Goal: Task Accomplishment & Management: Use online tool/utility

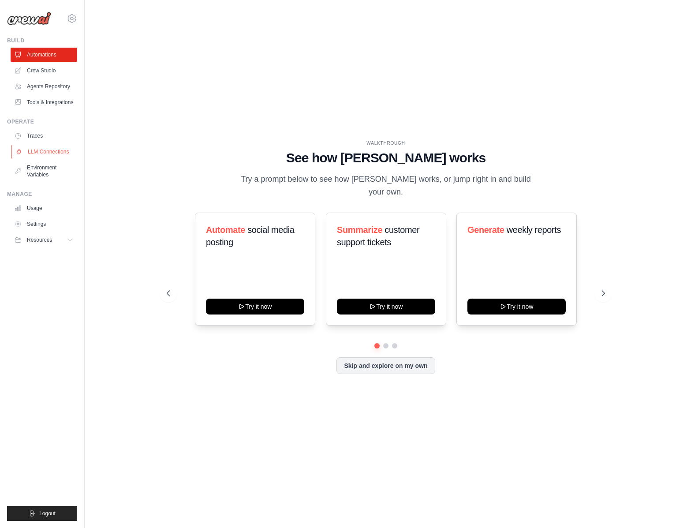
click at [64, 150] on link "LLM Connections" at bounding box center [44, 152] width 67 height 14
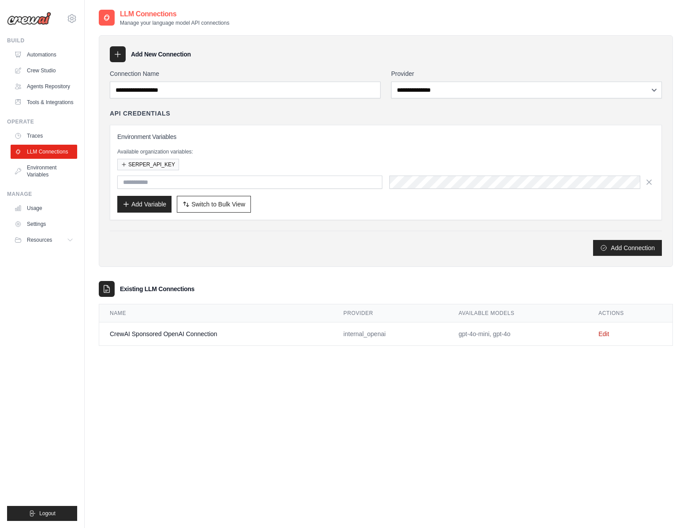
click at [502, 337] on td "gpt-4o-mini, gpt-4o" at bounding box center [518, 333] width 140 height 23
click at [607, 333] on link "Edit" at bounding box center [603, 333] width 11 height 7
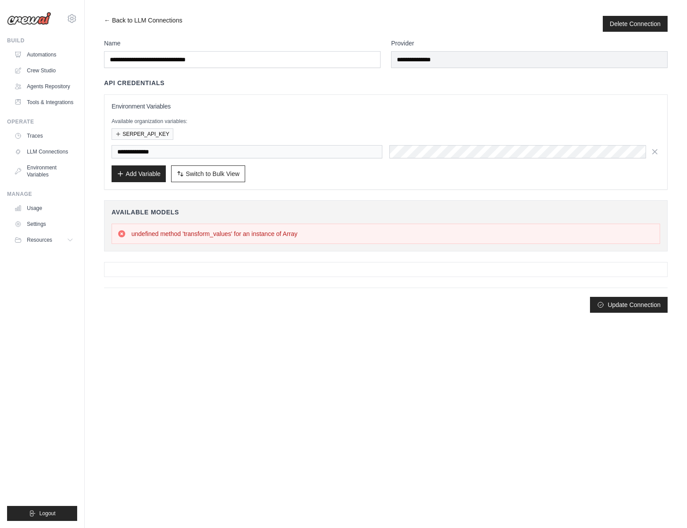
click at [104, 22] on link "← Back to LLM Connections" at bounding box center [143, 24] width 78 height 16
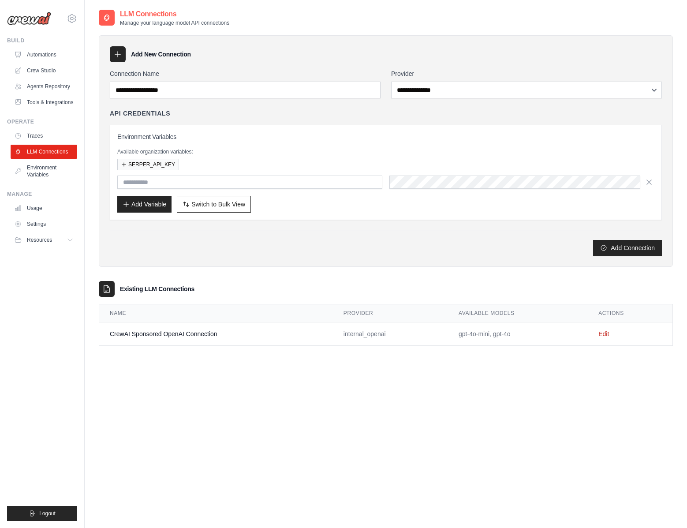
click at [284, 67] on div "**********" at bounding box center [386, 151] width 574 height 232
click at [55, 71] on link "Crew Studio" at bounding box center [44, 71] width 67 height 14
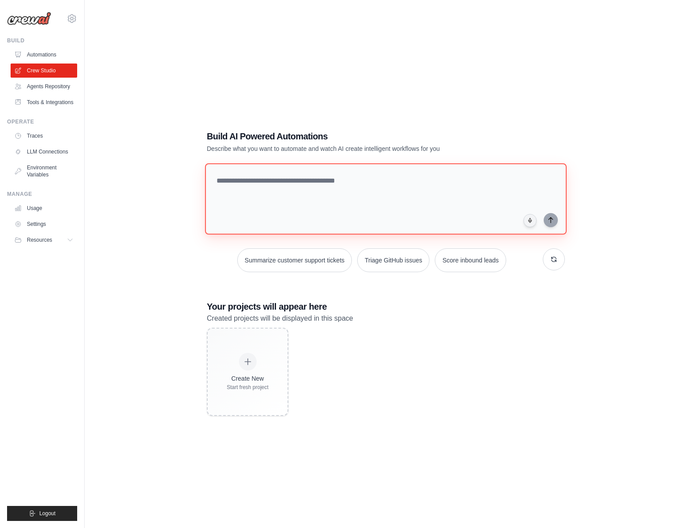
click at [271, 192] on textarea at bounding box center [386, 198] width 362 height 71
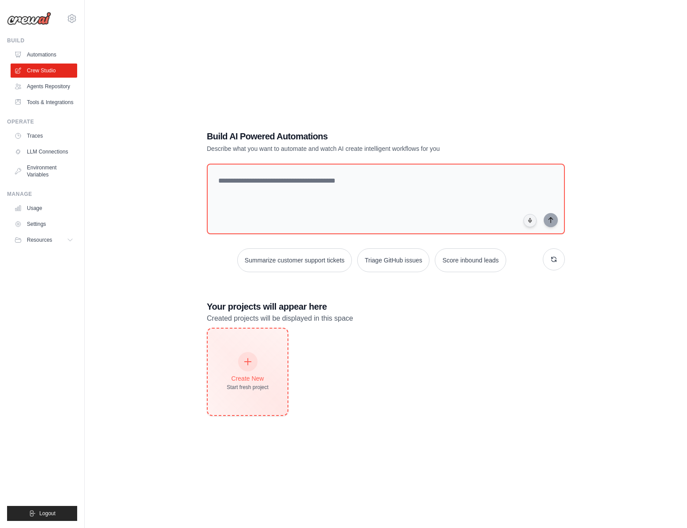
click at [250, 358] on icon at bounding box center [248, 362] width 10 height 10
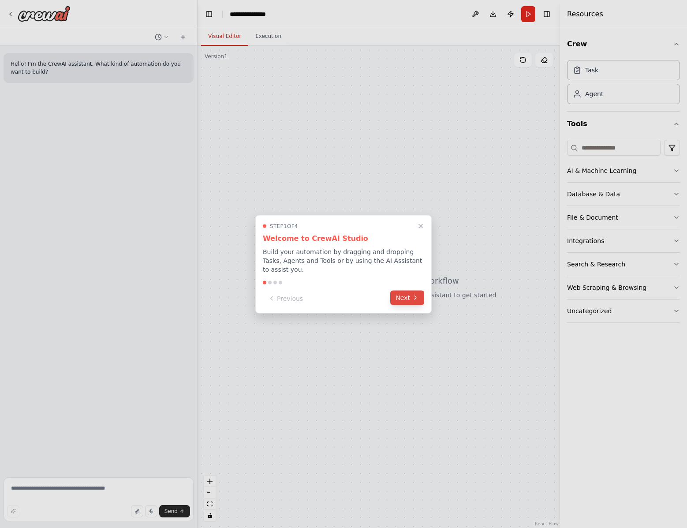
click at [406, 302] on button "Next" at bounding box center [407, 297] width 34 height 15
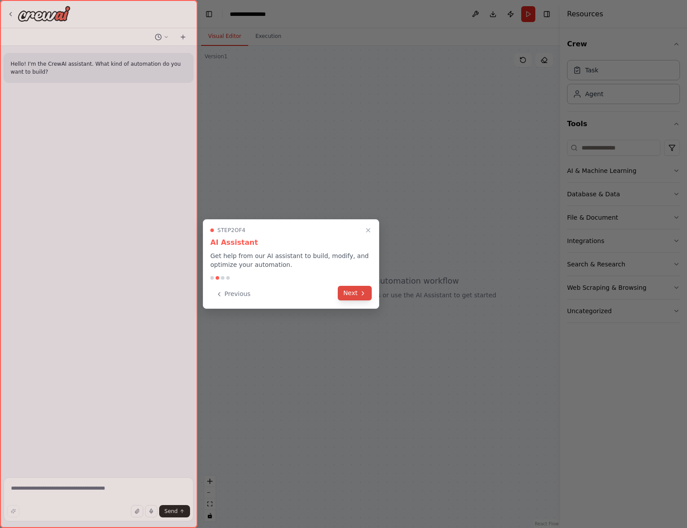
click at [362, 298] on button "Next" at bounding box center [355, 293] width 34 height 15
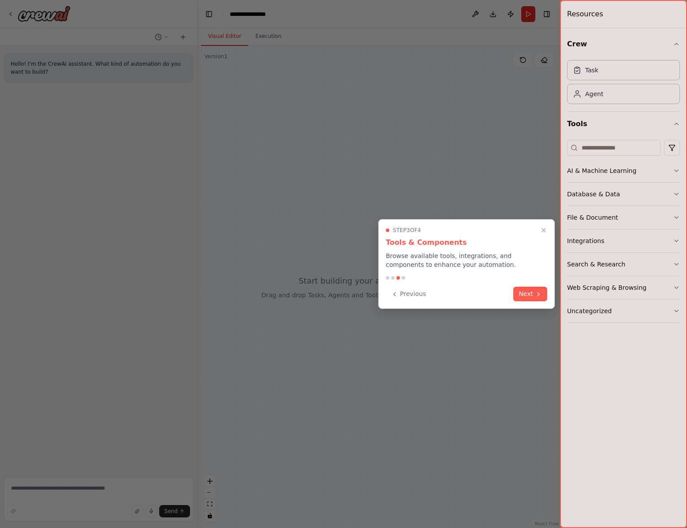
click at [539, 300] on button "Next" at bounding box center [530, 294] width 34 height 15
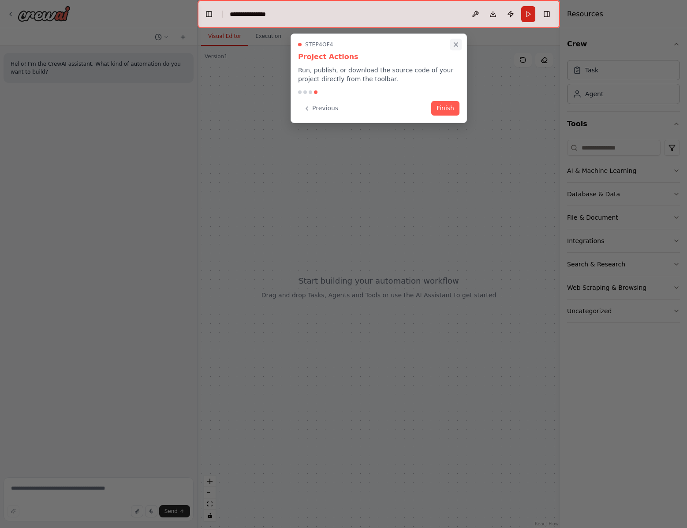
click at [454, 43] on icon "Close walkthrough" at bounding box center [456, 45] width 4 height 4
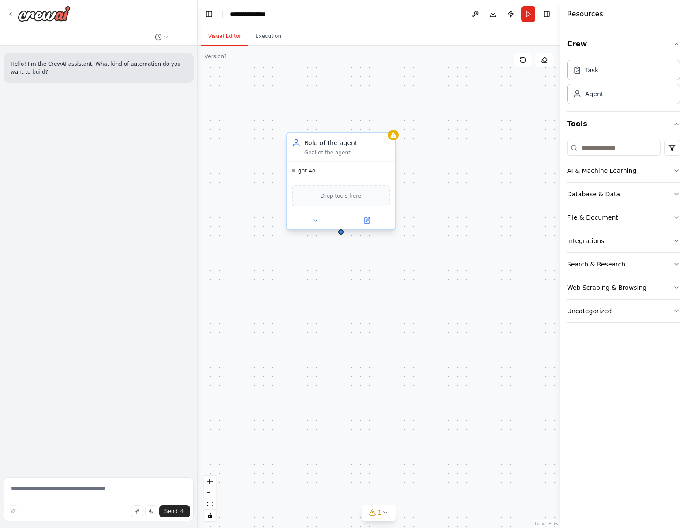
click at [327, 144] on div "Role of the agent" at bounding box center [347, 142] width 86 height 9
click at [370, 221] on button at bounding box center [367, 220] width 50 height 11
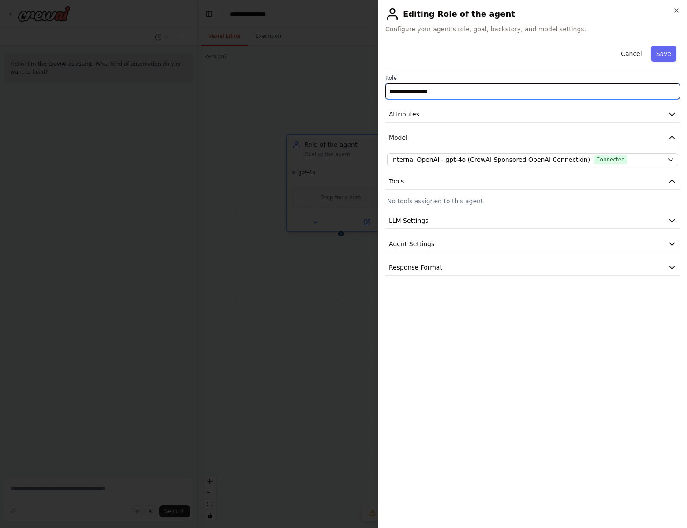
click at [449, 93] on input "**********" at bounding box center [532, 91] width 295 height 16
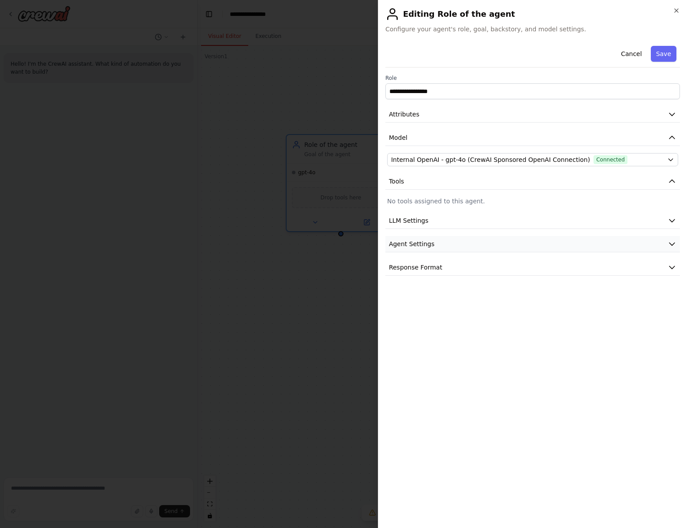
click at [426, 241] on span "Agent Settings" at bounding box center [411, 243] width 45 height 9
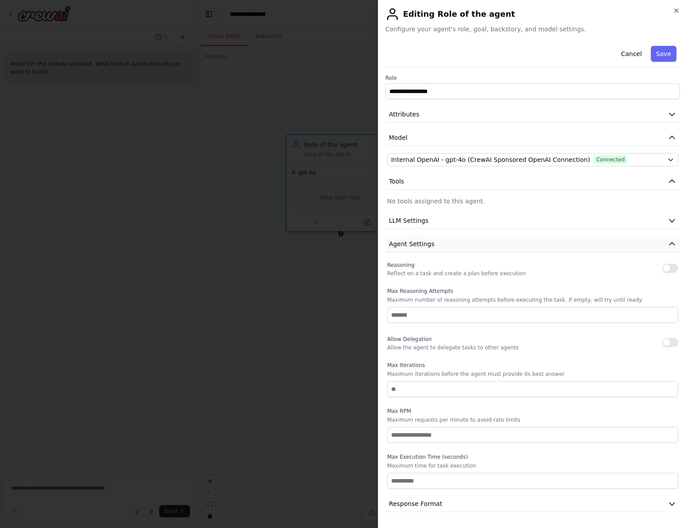
click at [426, 241] on span "Agent Settings" at bounding box center [411, 243] width 45 height 9
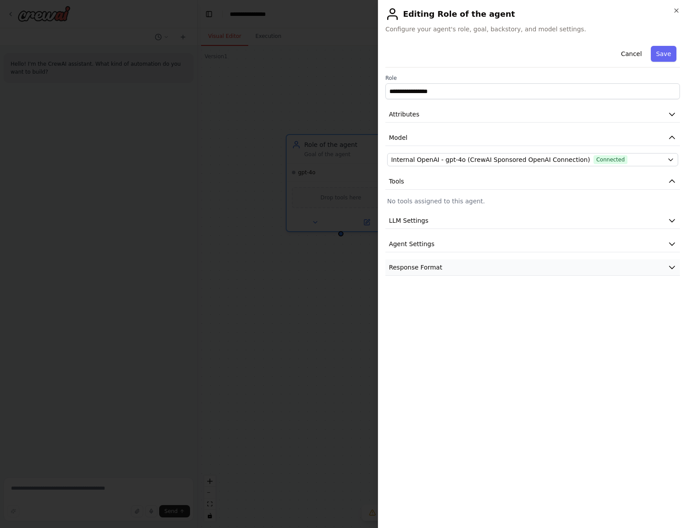
click at [431, 264] on span "Response Format" at bounding box center [415, 267] width 53 height 9
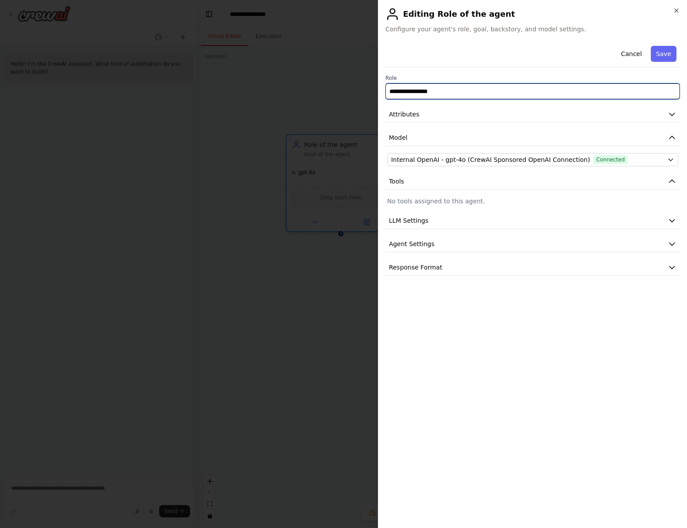
click at [461, 93] on input "**********" at bounding box center [532, 91] width 295 height 16
type input "**********"
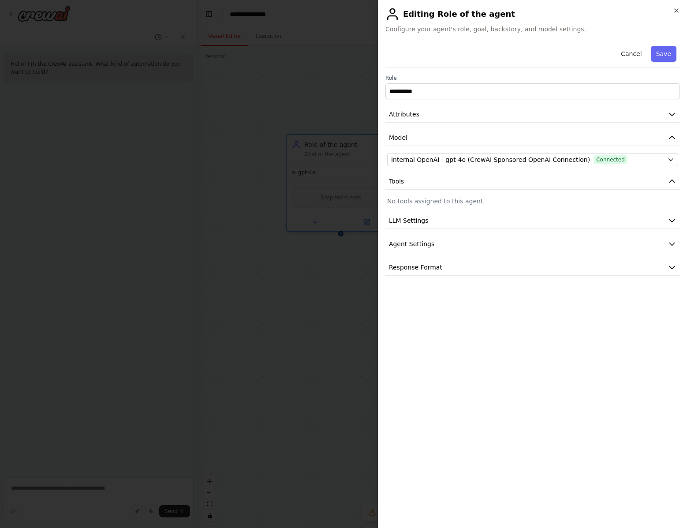
click at [484, 194] on div "**********" at bounding box center [532, 158] width 295 height 233
click at [663, 54] on button "Save" at bounding box center [664, 54] width 26 height 16
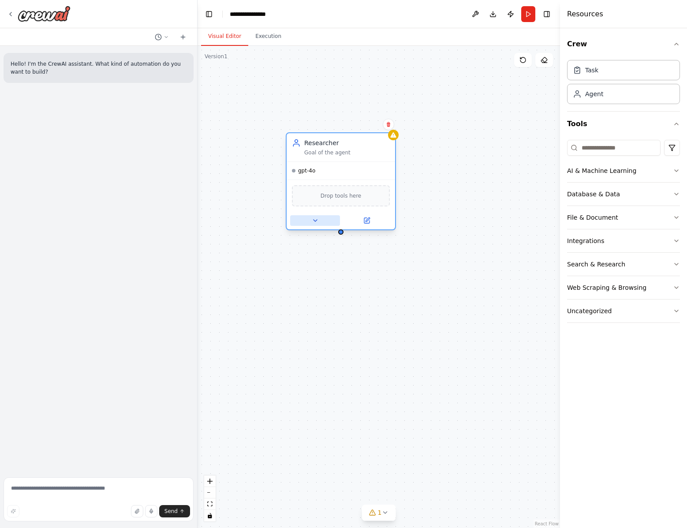
click at [318, 220] on icon at bounding box center [315, 220] width 7 height 7
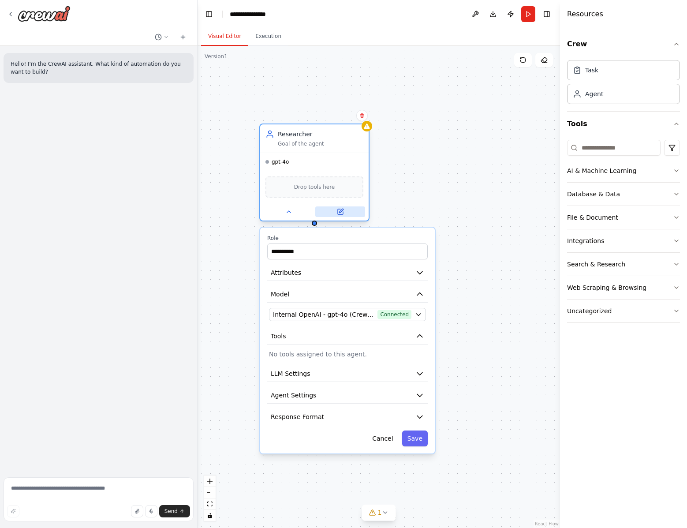
drag, startPoint x: 368, startPoint y: 220, endPoint x: 345, endPoint y: 211, distance: 24.9
click at [345, 211] on button at bounding box center [340, 211] width 50 height 11
click at [609, 149] on input at bounding box center [613, 148] width 93 height 16
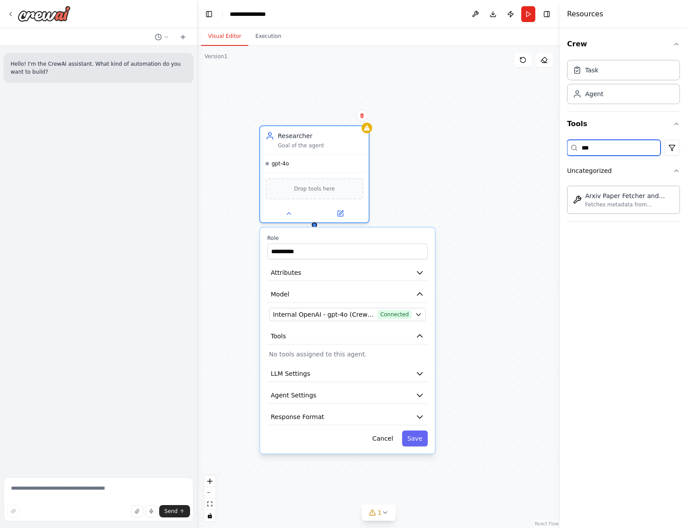
type input "***"
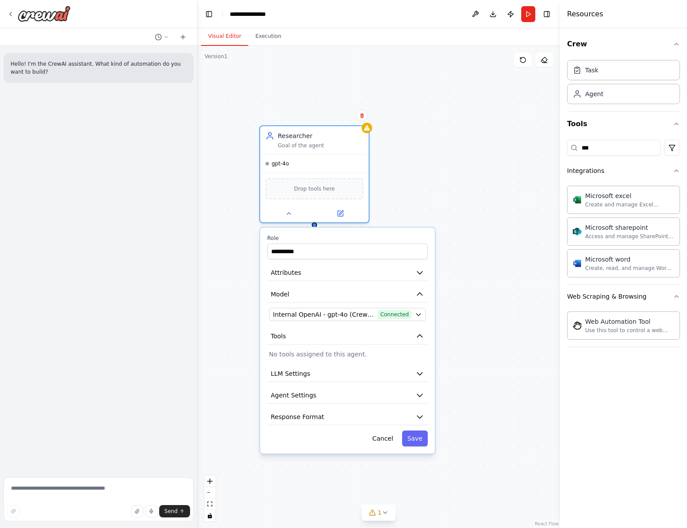
click at [625, 203] on div "Integrations Microsoft excel Create and manage Excel workbooks, worksheets, tab…" at bounding box center [623, 253] width 113 height 188
click at [616, 144] on input "***" at bounding box center [613, 148] width 93 height 16
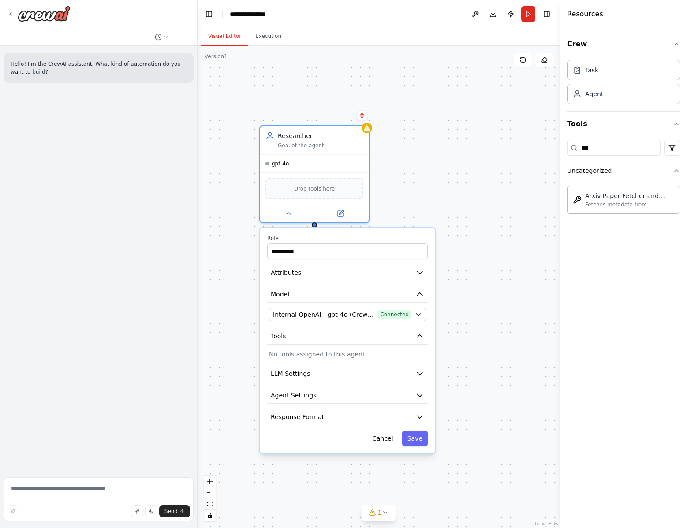
click at [637, 202] on div "Uncategorized Arxiv Paper Fetcher and Downloader Fetches metadata from Arxiv ba…" at bounding box center [623, 190] width 113 height 62
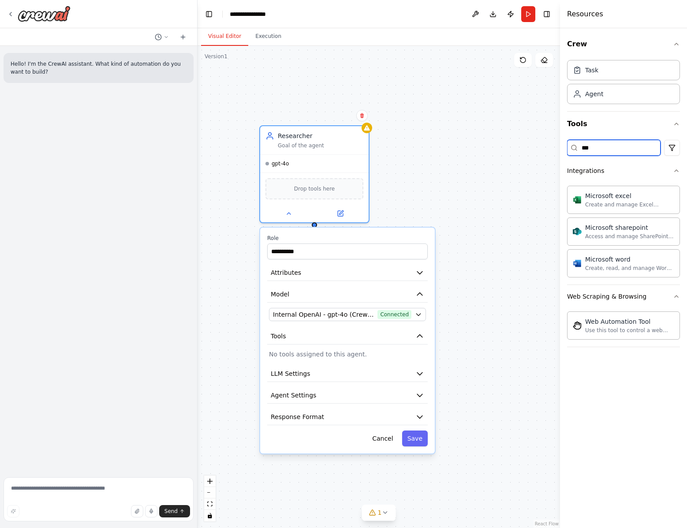
click at [606, 153] on input "***" at bounding box center [613, 148] width 93 height 16
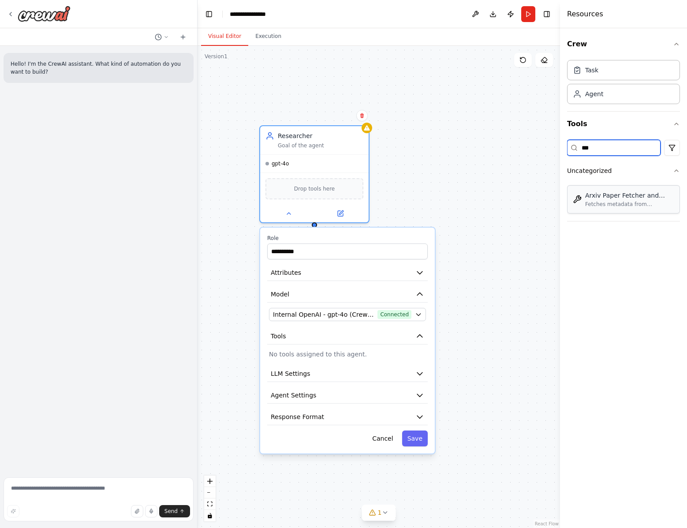
type input "***"
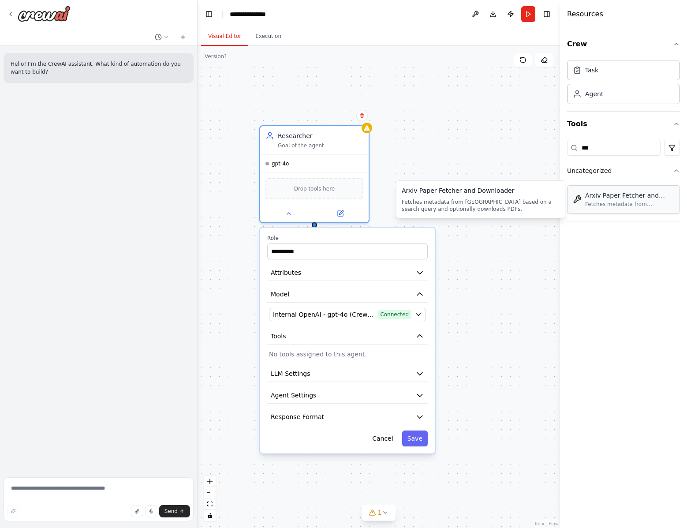
click at [607, 209] on div "Arxiv Paper Fetcher and Downloader Fetches metadata from Arxiv based on a searc…" at bounding box center [623, 199] width 113 height 28
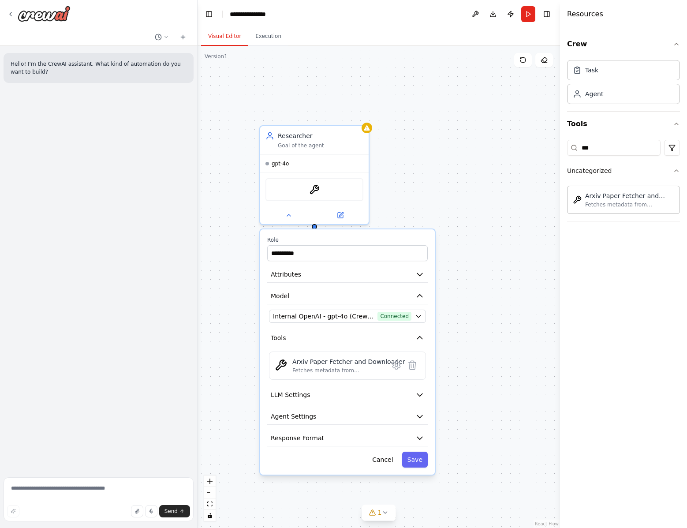
click at [416, 169] on div "**********" at bounding box center [379, 287] width 362 height 482
click at [398, 367] on icon at bounding box center [395, 365] width 7 height 8
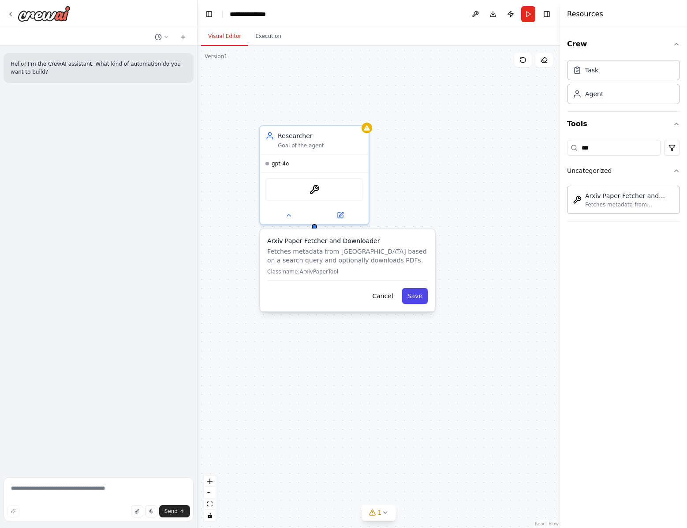
click at [412, 299] on button "Save" at bounding box center [415, 296] width 26 height 16
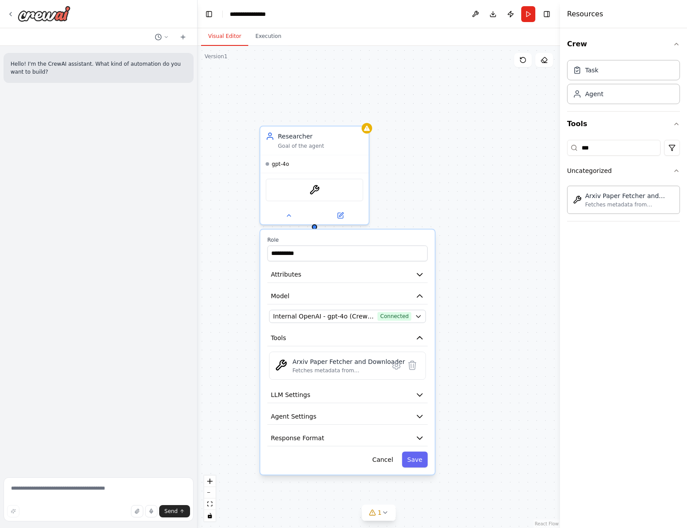
click at [439, 133] on div "**********" at bounding box center [379, 287] width 362 height 482
drag, startPoint x: 502, startPoint y: 166, endPoint x: 447, endPoint y: 165, distance: 54.7
click at [447, 165] on div "New Task" at bounding box center [451, 169] width 29 height 9
click at [456, 171] on div "New Task" at bounding box center [451, 169] width 29 height 9
click at [513, 196] on button at bounding box center [508, 197] width 30 height 11
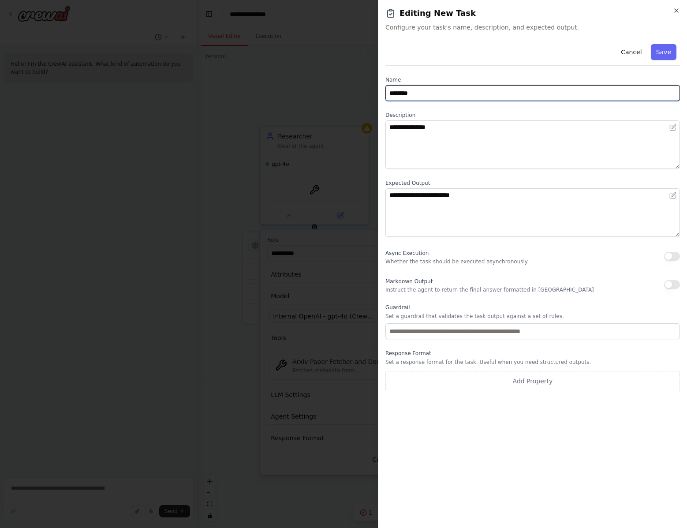
click at [470, 96] on input "********" at bounding box center [532, 93] width 295 height 16
type input "***"
type input "******"
type input "**********"
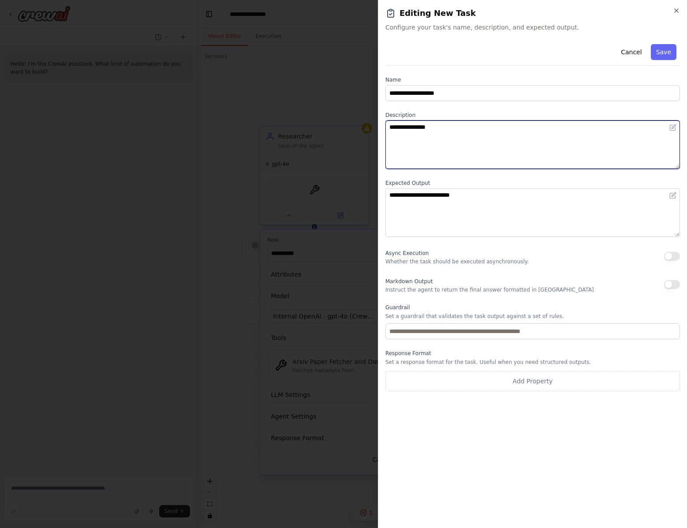
click at [498, 141] on textarea "**********" at bounding box center [532, 144] width 295 height 49
paste textarea "**********"
type textarea "**********"
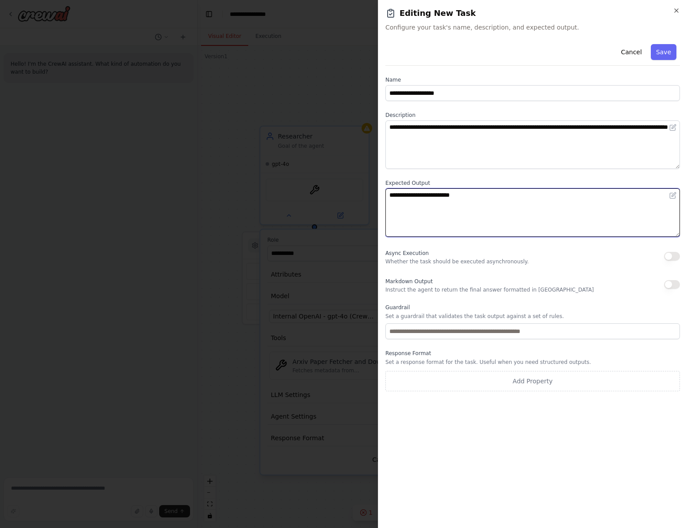
click at [505, 198] on textarea "**********" at bounding box center [532, 212] width 295 height 49
paste textarea "**********"
type textarea "**********"
click at [499, 264] on p "Whether the task should be executed asynchronously." at bounding box center [456, 261] width 143 height 7
click at [670, 260] on button "button" at bounding box center [672, 256] width 16 height 9
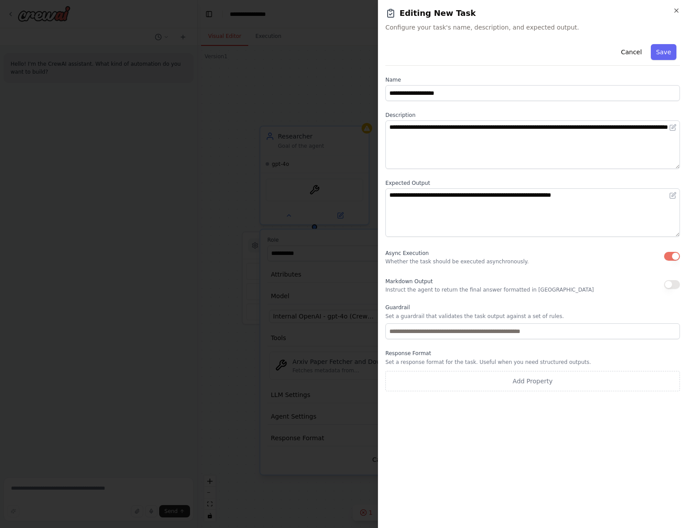
click at [670, 260] on button "button" at bounding box center [672, 256] width 16 height 9
click at [535, 333] on input "text" at bounding box center [532, 331] width 295 height 16
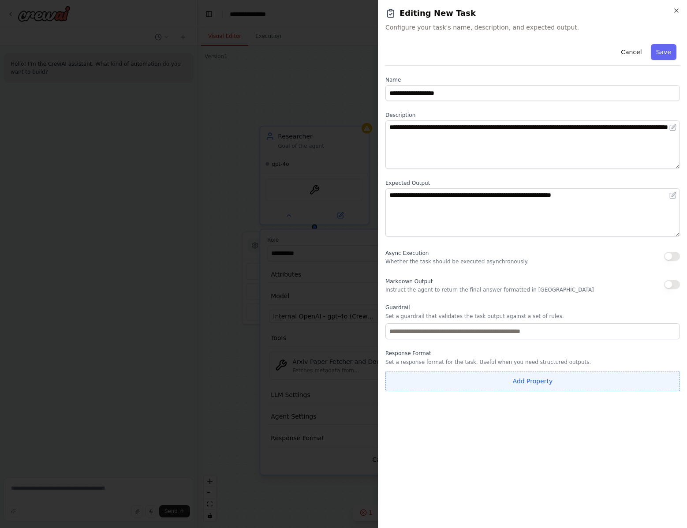
click at [538, 380] on button "Add Property" at bounding box center [532, 381] width 295 height 20
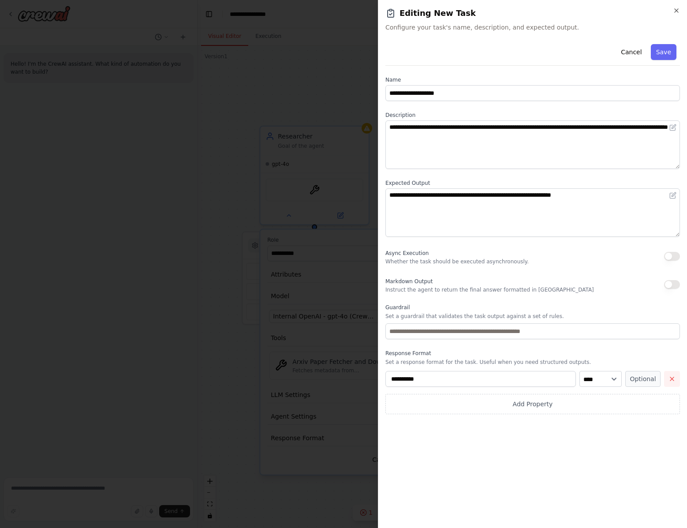
click at [669, 377] on icon "button" at bounding box center [672, 378] width 7 height 7
click at [666, 56] on button "Save" at bounding box center [664, 52] width 26 height 16
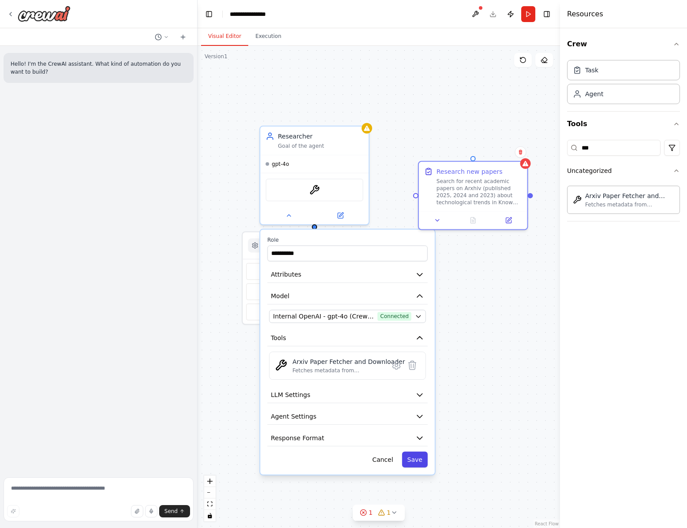
click at [421, 459] on button "Save" at bounding box center [415, 460] width 26 height 16
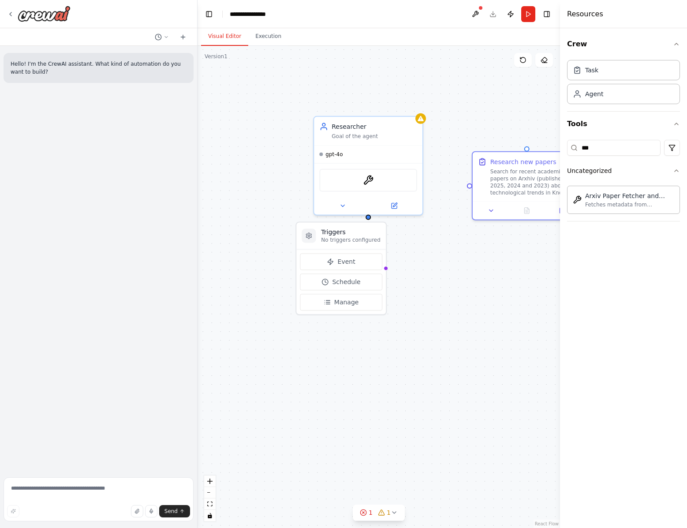
drag, startPoint x: 314, startPoint y: 229, endPoint x: 326, endPoint y: 221, distance: 14.7
click at [326, 221] on div "Triggers No triggers configured Event Schedule Manage Researcher Goal of the ag…" at bounding box center [379, 287] width 362 height 482
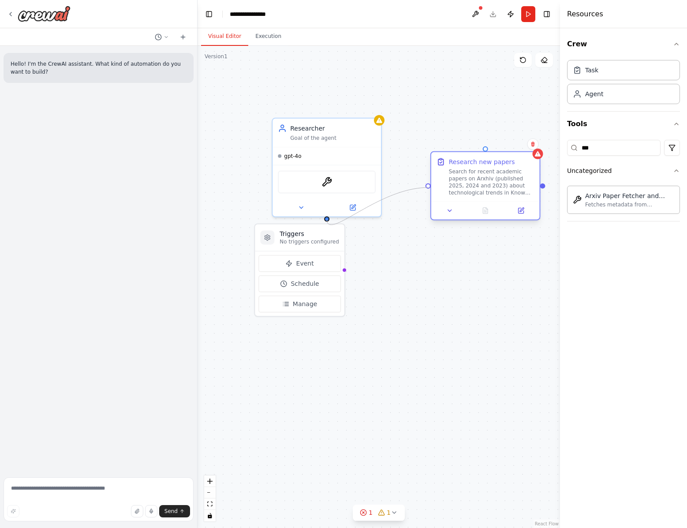
drag, startPoint x: 326, startPoint y: 219, endPoint x: 427, endPoint y: 186, distance: 106.3
click at [427, 186] on div "Triggers No triggers configured Event Schedule Manage Researcher Goal of the ag…" at bounding box center [391, 278] width 362 height 481
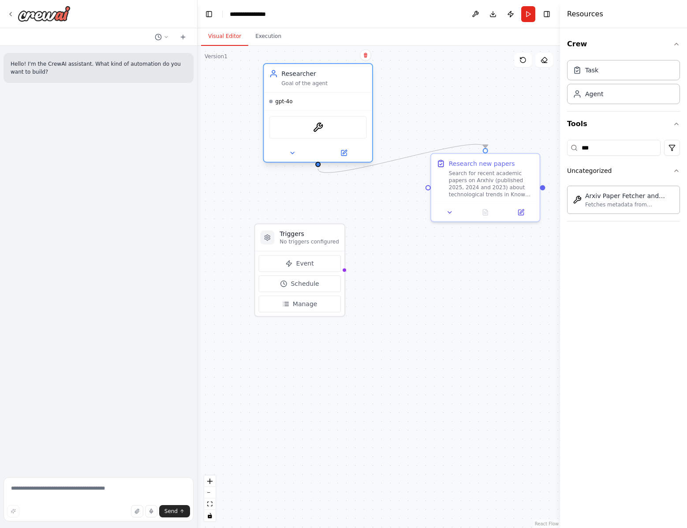
drag, startPoint x: 337, startPoint y: 174, endPoint x: 332, endPoint y: 120, distance: 54.5
click at [332, 120] on div "ArxivPaperTool" at bounding box center [318, 127] width 98 height 23
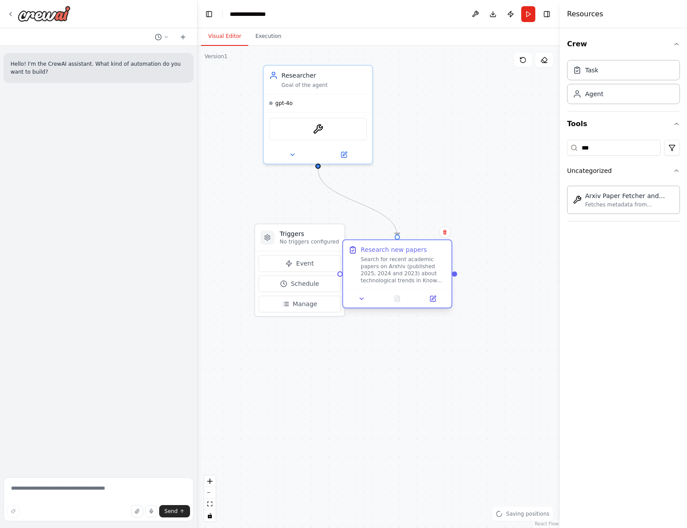
drag, startPoint x: 498, startPoint y: 173, endPoint x: 407, endPoint y: 262, distance: 126.6
click at [407, 262] on div "Search for recent academic papers on Arxhiv (published 2025, 2024 and 2023) abo…" at bounding box center [404, 270] width 86 height 28
drag, startPoint x: 295, startPoint y: 241, endPoint x: 249, endPoint y: 296, distance: 71.7
click at [249, 296] on p "No triggers configured" at bounding box center [265, 294] width 60 height 7
click at [261, 248] on div ".deletable-edge-delete-btn { width: 20px; height: 20px; border: 0px solid #ffff…" at bounding box center [379, 287] width 362 height 482
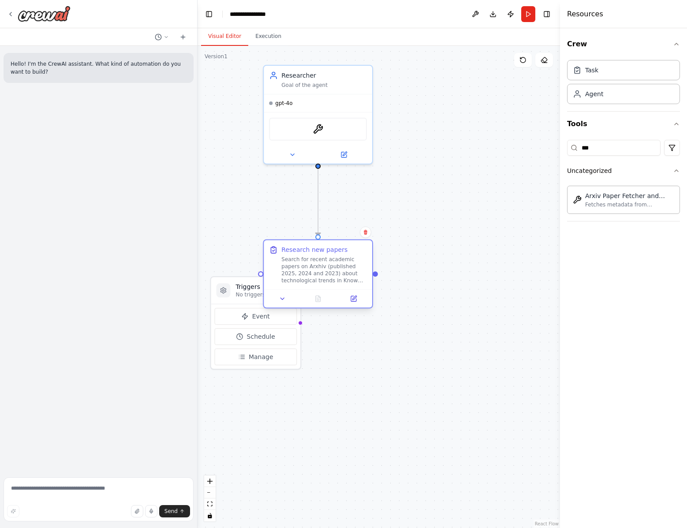
drag, startPoint x: 413, startPoint y: 242, endPoint x: 333, endPoint y: 239, distance: 79.9
click at [333, 239] on div "Research new papers Search for recent academic papers on Arxhiv (published 2025…" at bounding box center [318, 273] width 110 height 69
drag, startPoint x: 235, startPoint y: 283, endPoint x: 227, endPoint y: 411, distance: 129.1
click at [227, 411] on div "Triggers No triggers configured" at bounding box center [246, 422] width 89 height 27
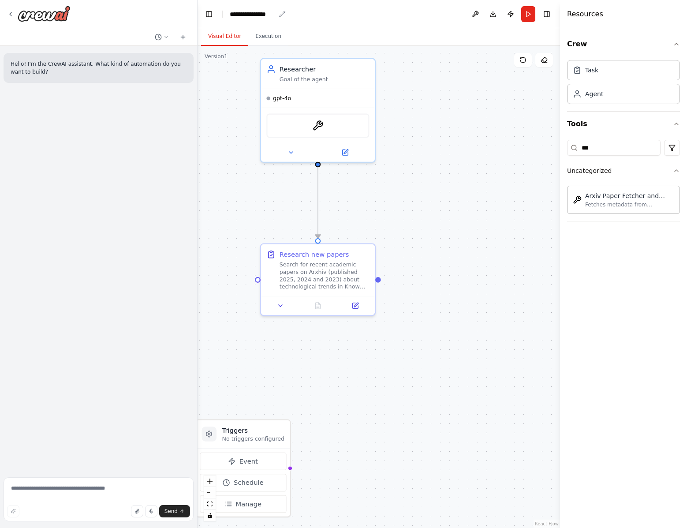
click at [252, 17] on div "**********" at bounding box center [252, 14] width 45 height 9
click at [284, 16] on div "**********" at bounding box center [263, 14] width 66 height 9
click at [269, 14] on div "**********" at bounding box center [263, 14] width 66 height 9
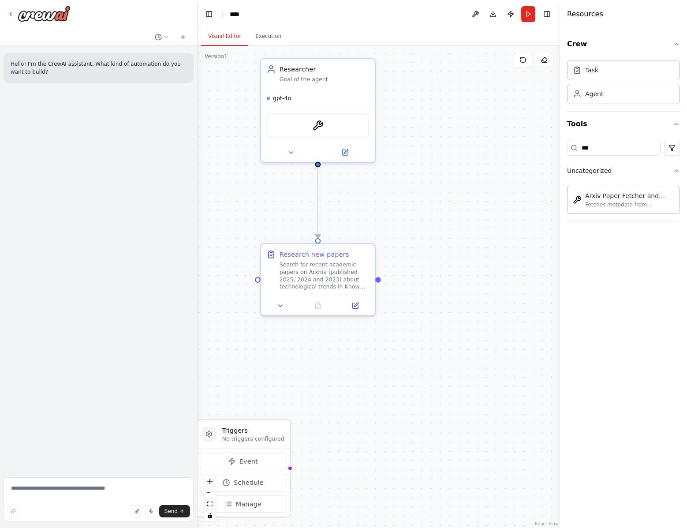
click at [490, 128] on div ".deletable-edge-delete-btn { width: 20px; height: 20px; border: 0px solid #ffff…" at bounding box center [379, 287] width 362 height 482
click at [528, 15] on button "Run" at bounding box center [528, 14] width 14 height 16
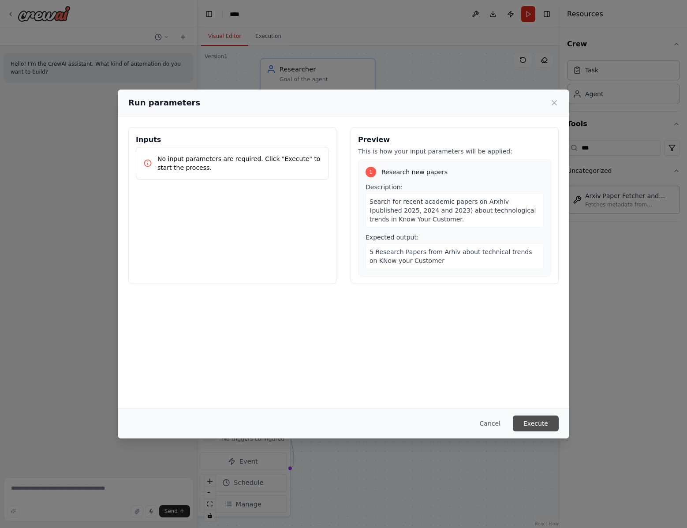
click at [527, 419] on button "Execute" at bounding box center [536, 423] width 46 height 16
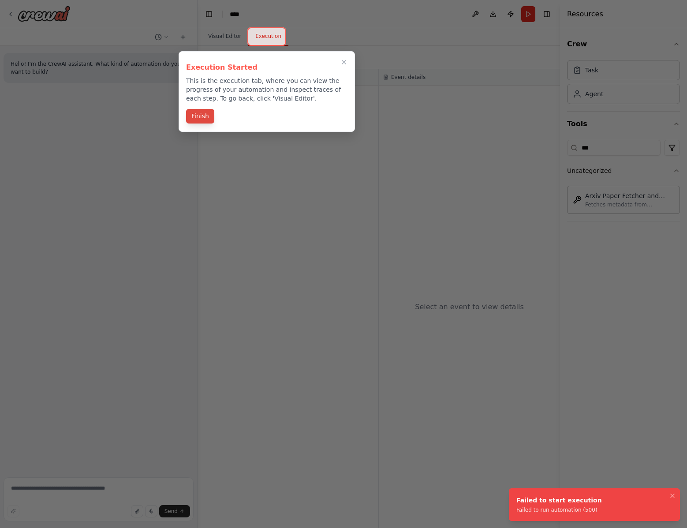
click at [209, 121] on button "Finish" at bounding box center [200, 116] width 28 height 15
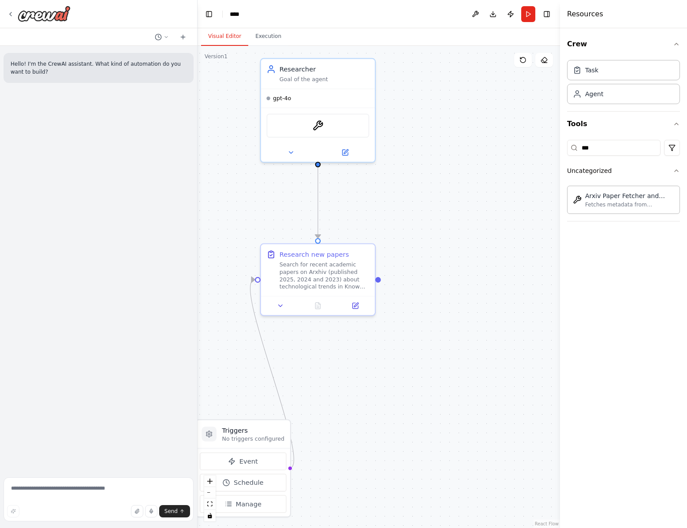
click at [229, 35] on button "Visual Editor" at bounding box center [224, 36] width 47 height 19
drag, startPoint x: 255, startPoint y: 435, endPoint x: 241, endPoint y: 339, distance: 97.2
click at [241, 339] on h3 "Triggers" at bounding box center [235, 337] width 62 height 9
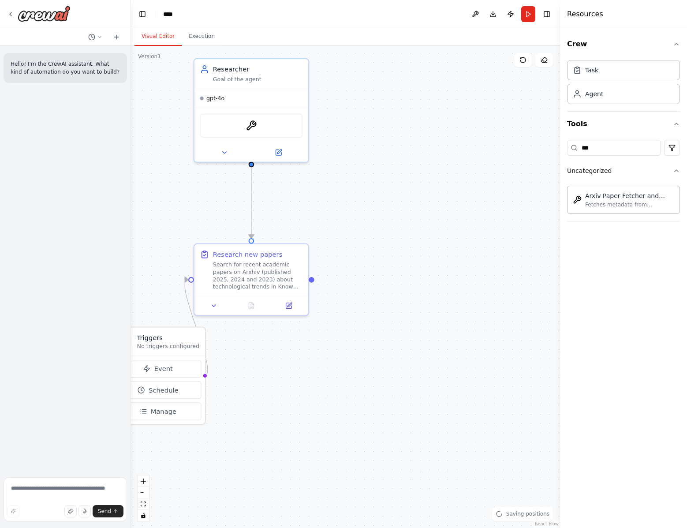
drag, startPoint x: 196, startPoint y: 316, endPoint x: 129, endPoint y: 316, distance: 67.5
click at [129, 316] on div "Hello! I'm the CrewAI assistant. What kind of automation do you want to build? …" at bounding box center [343, 264] width 687 height 528
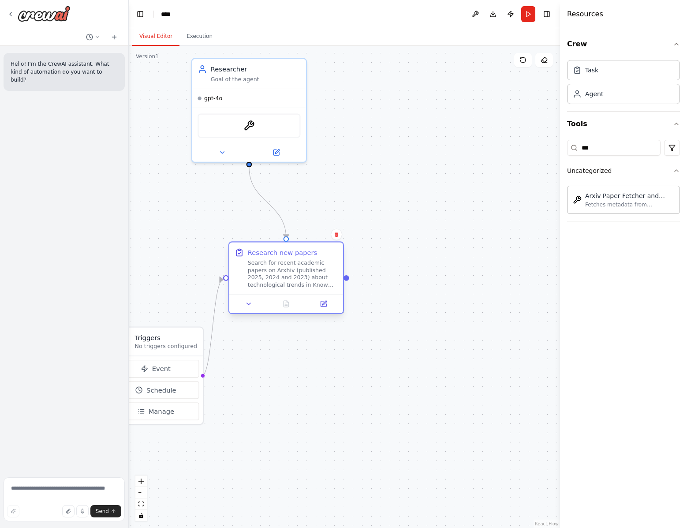
drag, startPoint x: 258, startPoint y: 273, endPoint x: 292, endPoint y: 271, distance: 34.4
click at [292, 271] on div "Search for recent academic papers on Arxhiv (published 2025, 2024 and 2023) abo…" at bounding box center [293, 274] width 90 height 30
click at [170, 370] on button "Event" at bounding box center [155, 369] width 86 height 18
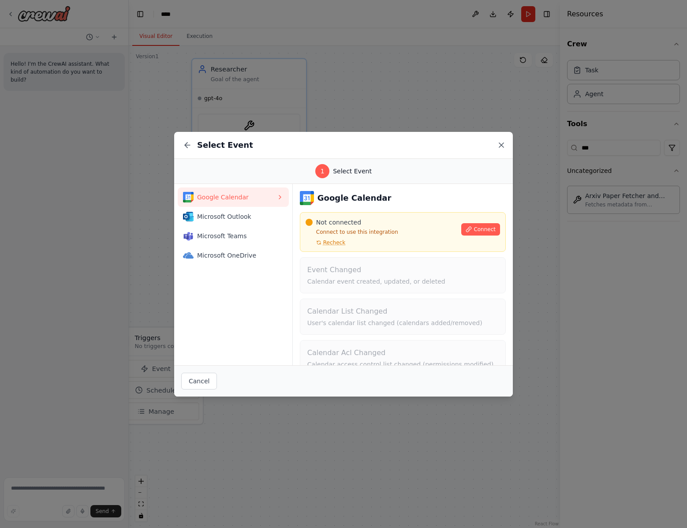
click at [501, 147] on icon at bounding box center [501, 145] width 9 height 9
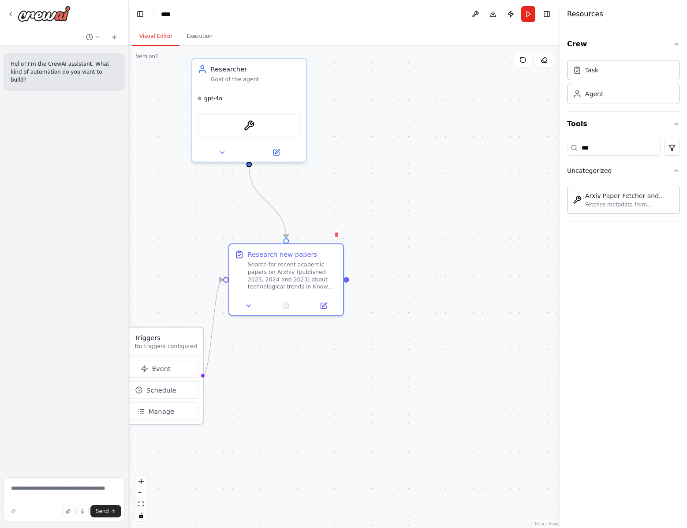
click at [179, 328] on div "Triggers No triggers configured" at bounding box center [156, 342] width 94 height 28
click at [179, 333] on div "Triggers No triggers configured" at bounding box center [156, 342] width 94 height 28
click at [177, 333] on h3 "Triggers" at bounding box center [166, 337] width 62 height 9
drag, startPoint x: 177, startPoint y: 333, endPoint x: 187, endPoint y: 340, distance: 12.1
click at [187, 340] on div "Triggers No triggers configured" at bounding box center [174, 351] width 94 height 28
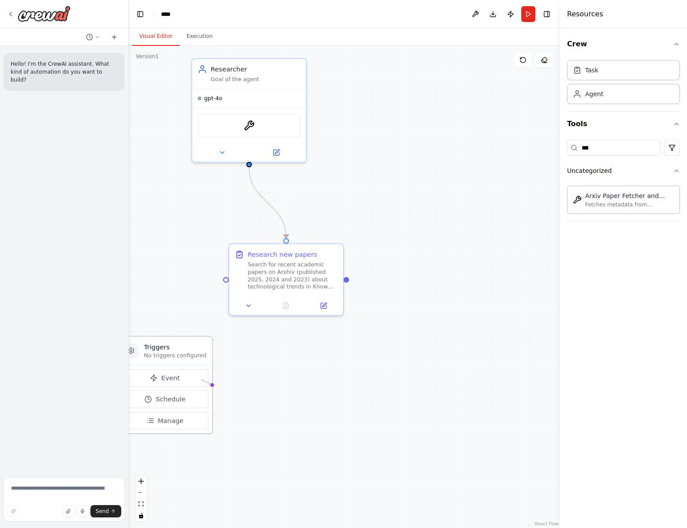
drag, startPoint x: 219, startPoint y: 277, endPoint x: 208, endPoint y: 383, distance: 106.9
click at [208, 383] on div ".deletable-edge-delete-btn { width: 20px; height: 20px; border: 0px solid #ffff…" at bounding box center [362, 283] width 453 height 506
click at [200, 364] on div "Triggers No triggers configured" at bounding box center [165, 351] width 94 height 28
drag, startPoint x: 193, startPoint y: 349, endPoint x: 230, endPoint y: 355, distance: 37.6
click at [230, 355] on h3 "Triggers" at bounding box center [212, 355] width 62 height 9
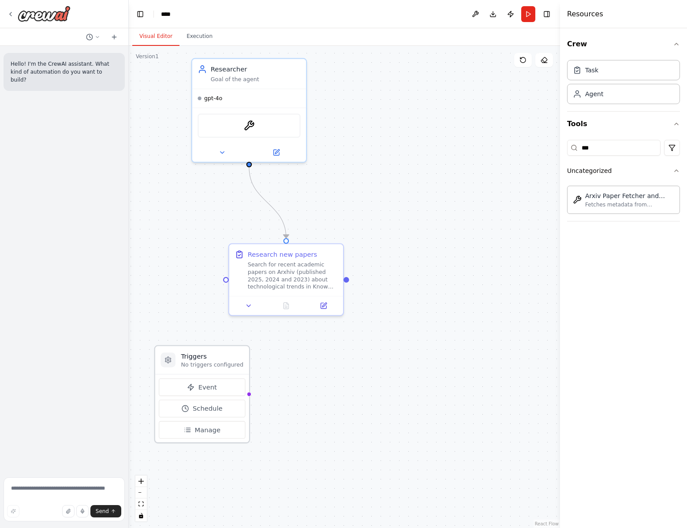
click at [171, 358] on icon at bounding box center [167, 359] width 7 height 7
click at [167, 362] on icon at bounding box center [168, 360] width 6 height 6
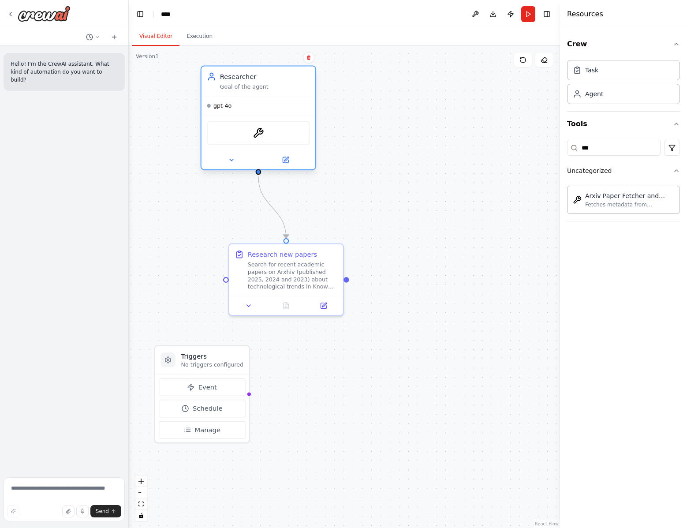
drag, startPoint x: 288, startPoint y: 87, endPoint x: 297, endPoint y: 101, distance: 16.3
click at [297, 101] on div "gpt-4o" at bounding box center [259, 106] width 114 height 19
click at [323, 303] on icon at bounding box center [324, 303] width 4 height 4
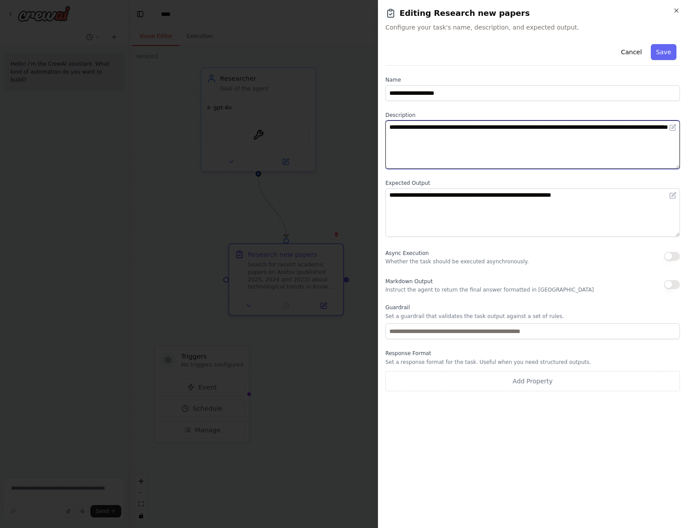
click at [499, 142] on textarea "**********" at bounding box center [532, 144] width 295 height 49
drag, startPoint x: 499, startPoint y: 142, endPoint x: 460, endPoint y: 142, distance: 39.2
click at [460, 142] on textarea "**********" at bounding box center [532, 144] width 295 height 49
type textarea "**********"
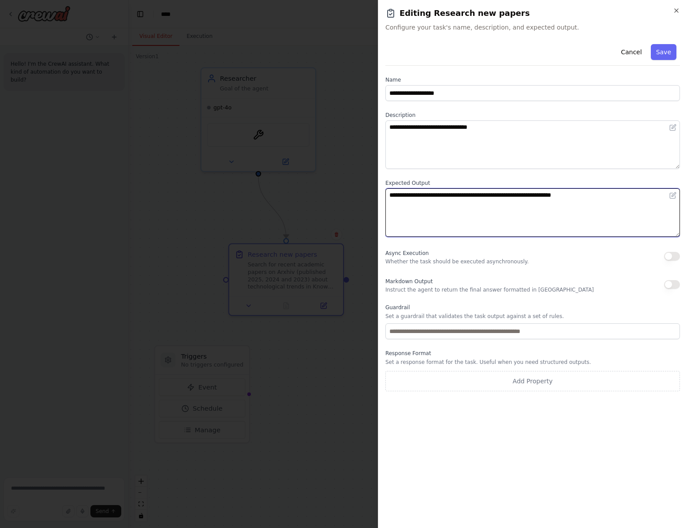
click at [498, 200] on textarea "**********" at bounding box center [532, 212] width 295 height 49
type textarea "*"
type textarea "**********"
click at [664, 47] on button "Save" at bounding box center [664, 52] width 26 height 16
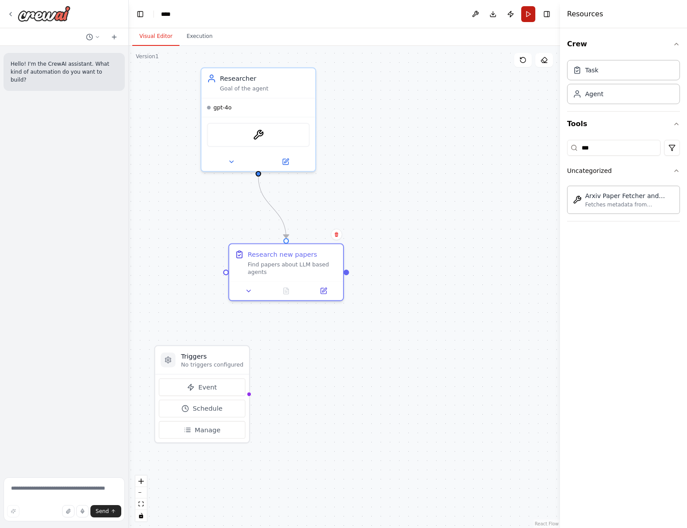
click at [525, 12] on button "Run" at bounding box center [528, 14] width 14 height 16
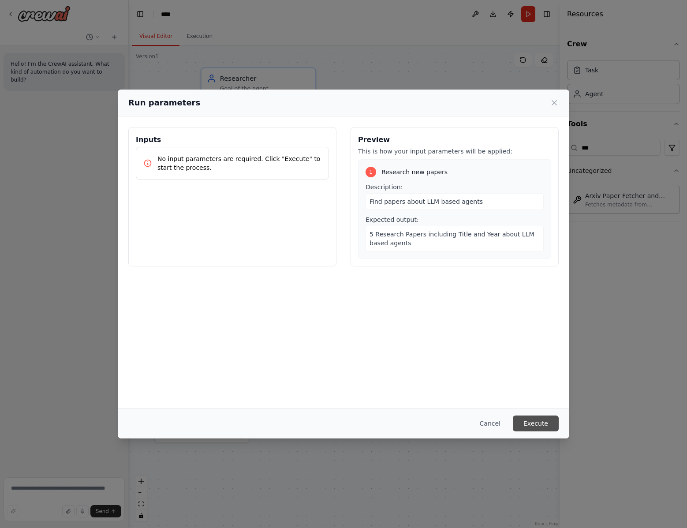
click at [539, 425] on button "Execute" at bounding box center [536, 423] width 46 height 16
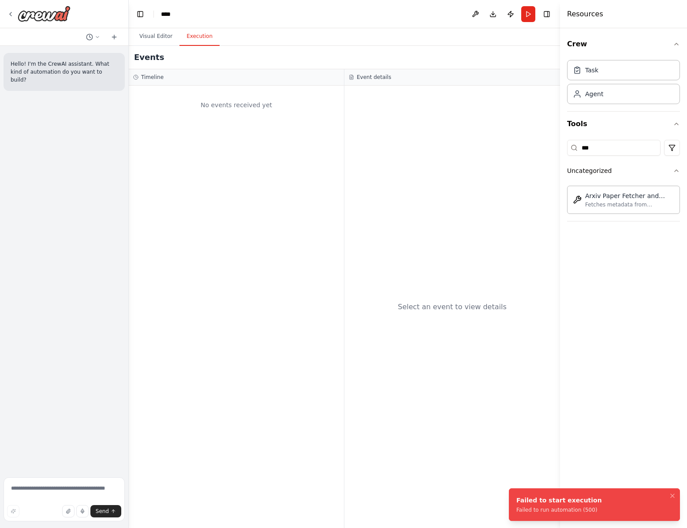
click at [574, 504] on div "Failed to start execution Failed to run automation (500)" at bounding box center [559, 505] width 86 height 18
click at [620, 206] on div "Fetches metadata from Arxiv based on a search query and optionally downloads PD…" at bounding box center [629, 204] width 89 height 7
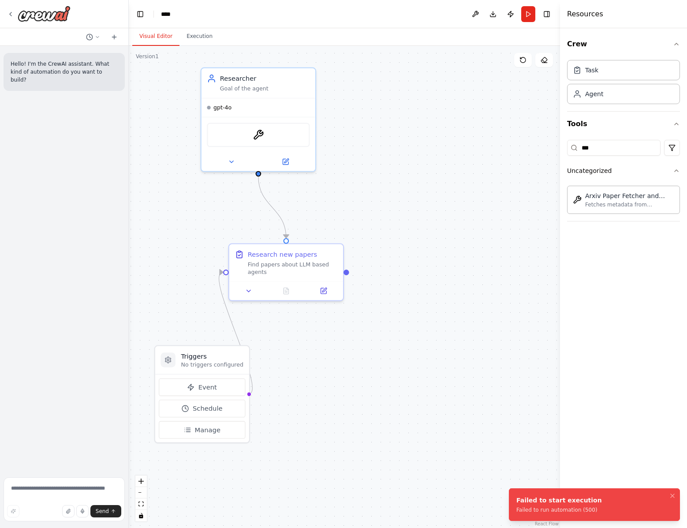
click at [161, 39] on button "Visual Editor" at bounding box center [155, 36] width 47 height 19
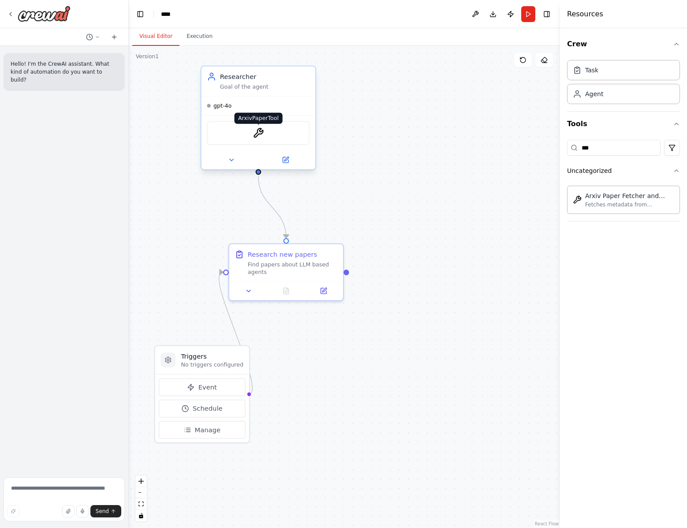
click at [261, 130] on img at bounding box center [258, 132] width 11 height 11
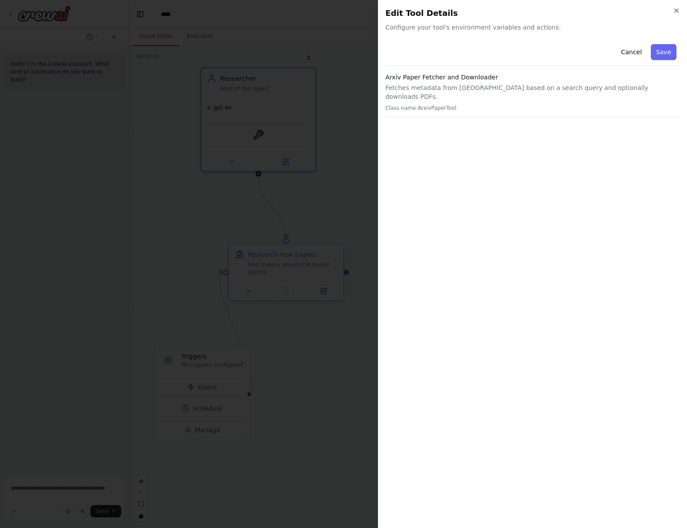
click at [453, 80] on h3 "Arxiv Paper Fetcher and Downloader" at bounding box center [532, 77] width 295 height 9
click at [456, 75] on h3 "Arxiv Paper Fetcher and Downloader" at bounding box center [532, 77] width 295 height 9
click at [667, 51] on button "Save" at bounding box center [664, 52] width 26 height 16
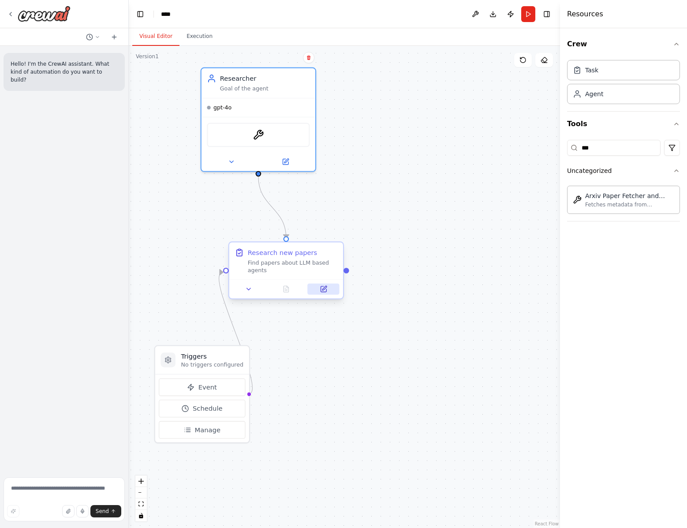
click at [325, 293] on button at bounding box center [324, 289] width 32 height 11
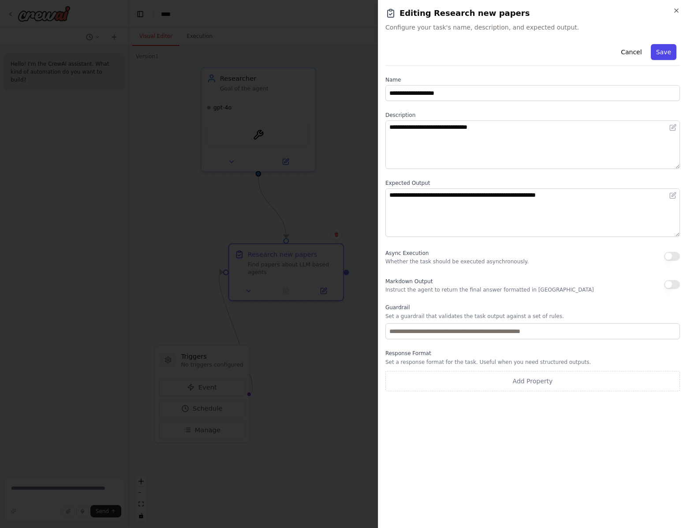
click at [668, 46] on button "Save" at bounding box center [664, 52] width 26 height 16
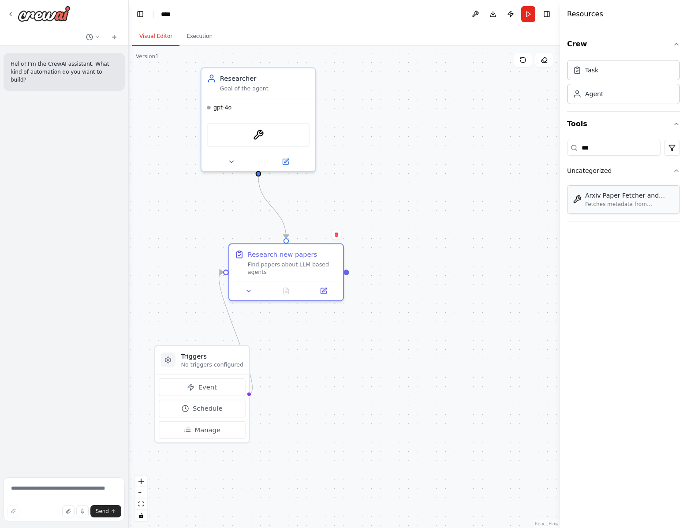
click at [590, 198] on div "Arxiv Paper Fetcher and Downloader" at bounding box center [629, 195] width 89 height 9
click at [229, 166] on div at bounding box center [259, 160] width 114 height 19
click at [231, 161] on icon at bounding box center [231, 159] width 7 height 7
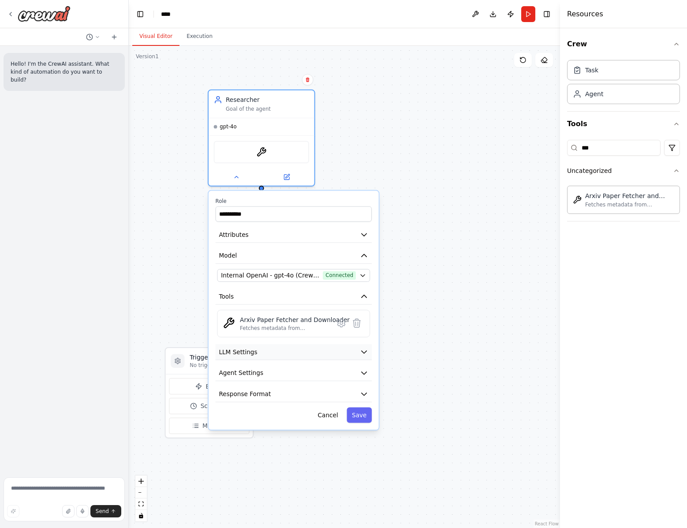
click at [306, 355] on button "LLM Settings" at bounding box center [294, 352] width 157 height 16
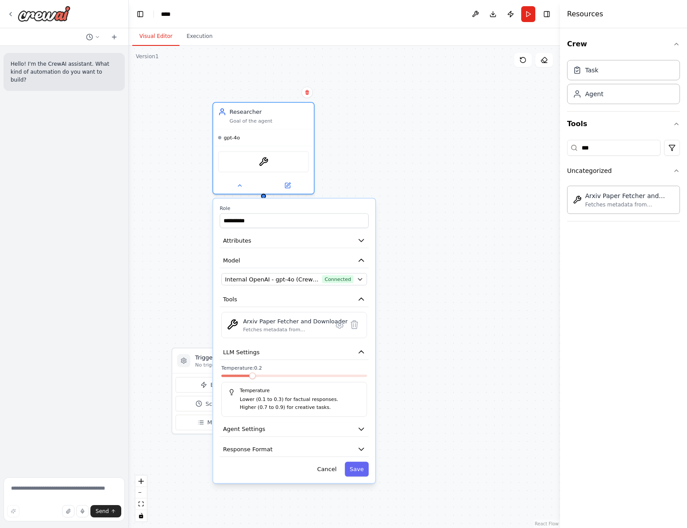
click at [250, 377] on span at bounding box center [294, 375] width 146 height 3
click at [279, 434] on button "Agent Settings" at bounding box center [294, 429] width 149 height 15
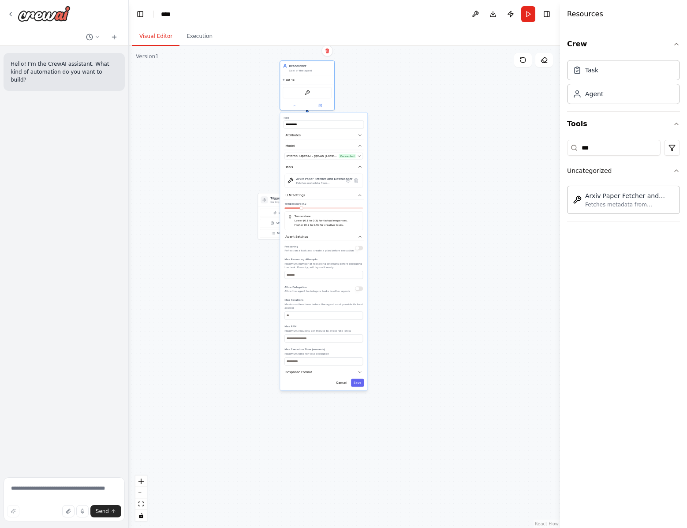
drag, startPoint x: 451, startPoint y: 358, endPoint x: 439, endPoint y: 206, distance: 152.2
click at [439, 206] on div ".deletable-edge-delete-btn { width: 20px; height: 20px; border: 0px solid #ffff…" at bounding box center [344, 287] width 431 height 482
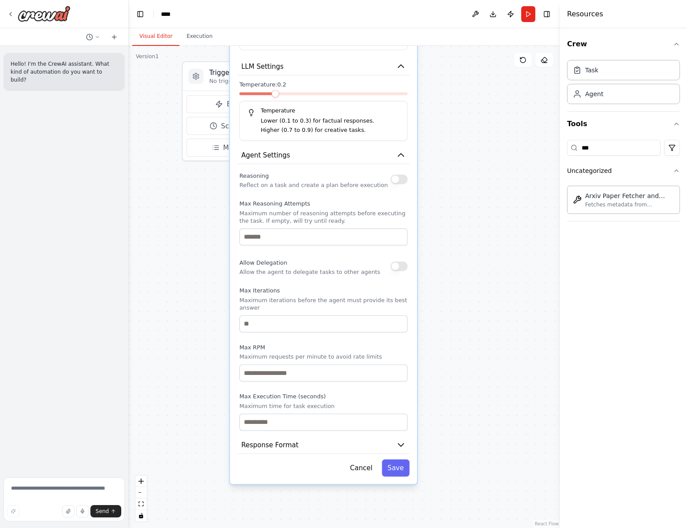
drag, startPoint x: 440, startPoint y: 354, endPoint x: 430, endPoint y: 282, distance: 72.5
click at [430, 282] on div ".deletable-edge-delete-btn { width: 20px; height: 20px; border: 0px solid #ffff…" at bounding box center [344, 287] width 431 height 482
click at [400, 445] on icon "button" at bounding box center [400, 445] width 5 height 3
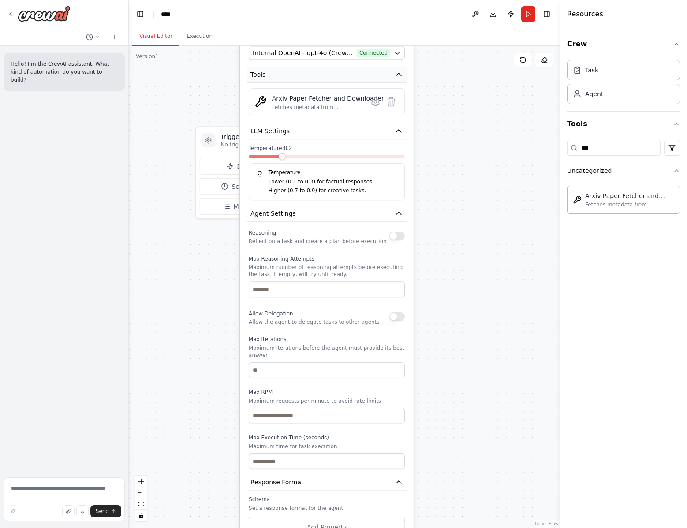
click at [398, 77] on icon "button" at bounding box center [398, 74] width 9 height 9
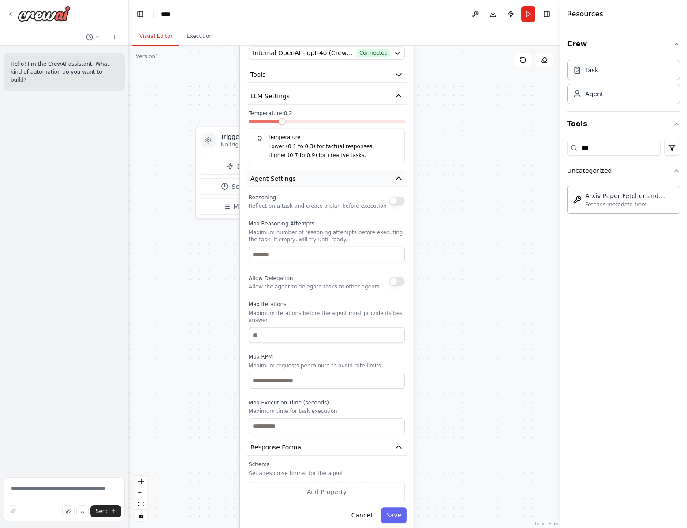
click at [397, 180] on icon "button" at bounding box center [398, 178] width 9 height 9
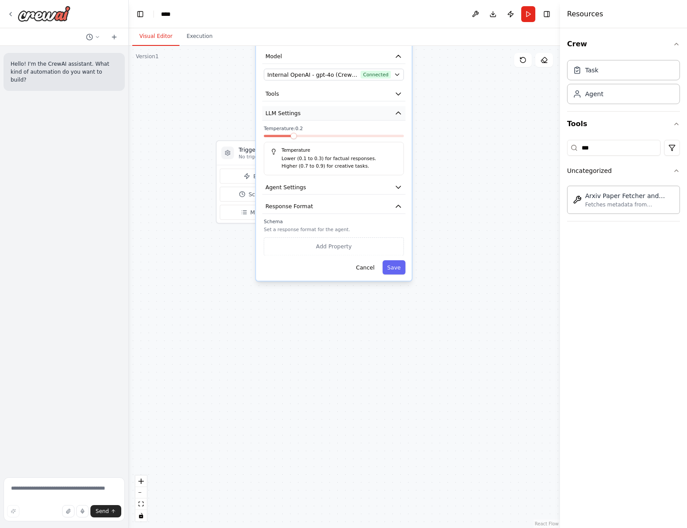
click at [318, 110] on button "LLM Settings" at bounding box center [333, 113] width 143 height 15
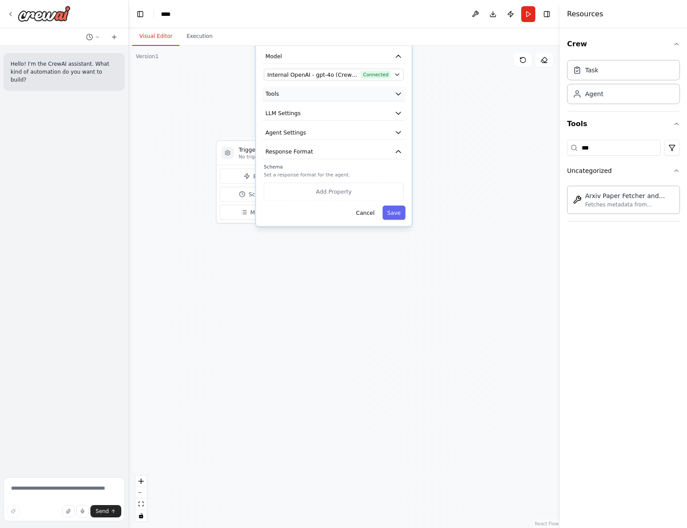
click at [320, 97] on button "Tools" at bounding box center [333, 94] width 143 height 15
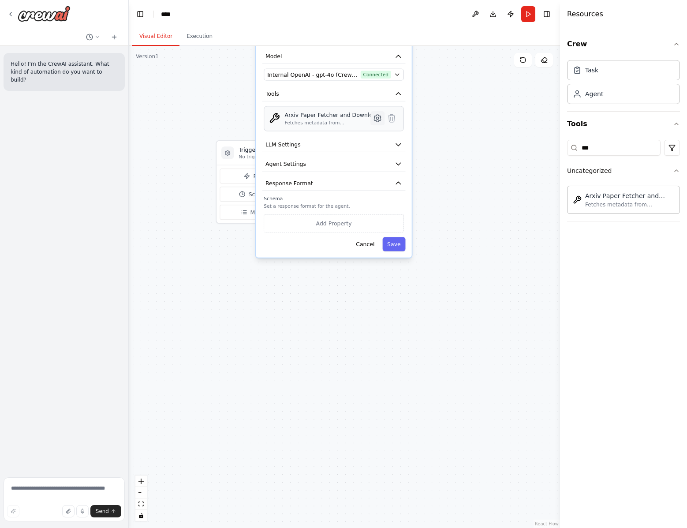
click at [374, 119] on icon at bounding box center [377, 118] width 7 height 7
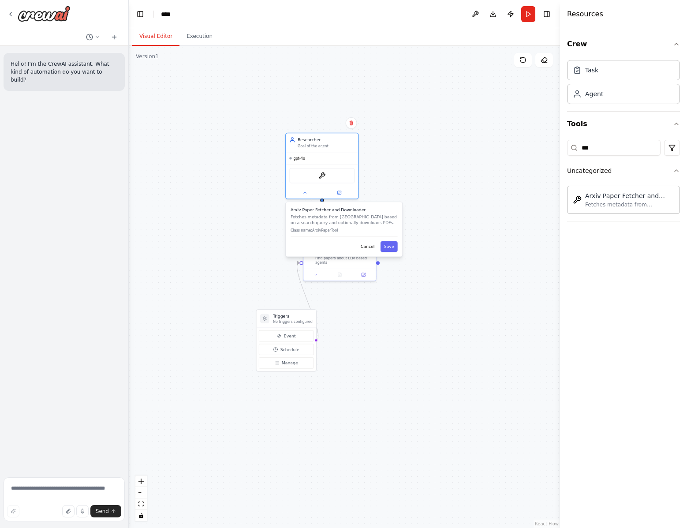
drag, startPoint x: 399, startPoint y: 110, endPoint x: 399, endPoint y: 284, distance: 173.8
click at [399, 284] on div ".deletable-edge-delete-btn { width: 20px; height: 20px; border: 0px solid #ffff…" at bounding box center [344, 287] width 431 height 482
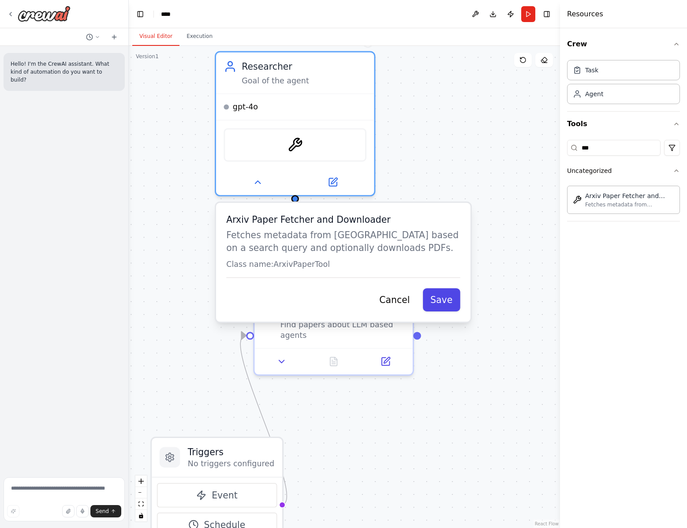
click at [444, 302] on button "Save" at bounding box center [441, 299] width 37 height 23
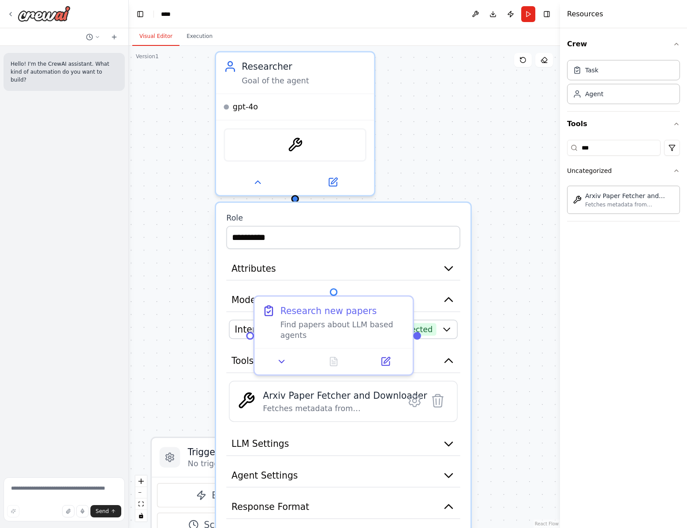
click at [475, 179] on div ".deletable-edge-delete-btn { width: 20px; height: 20px; border: 0px solid #ffff…" at bounding box center [344, 287] width 431 height 482
click at [529, 15] on button "Run" at bounding box center [528, 14] width 14 height 16
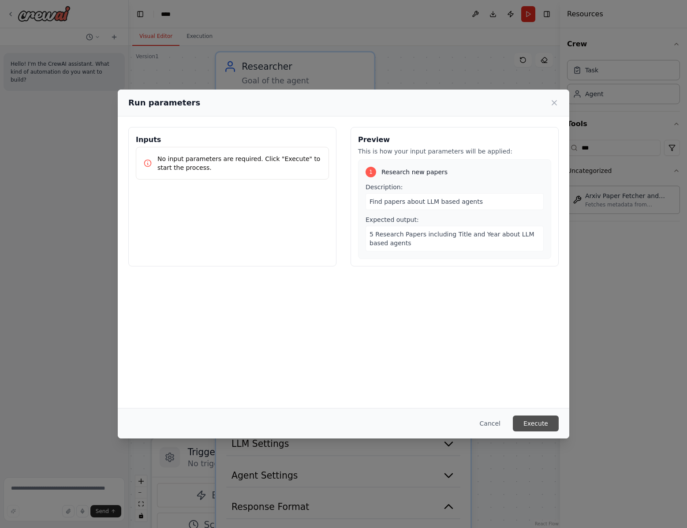
click at [533, 418] on button "Execute" at bounding box center [536, 423] width 46 height 16
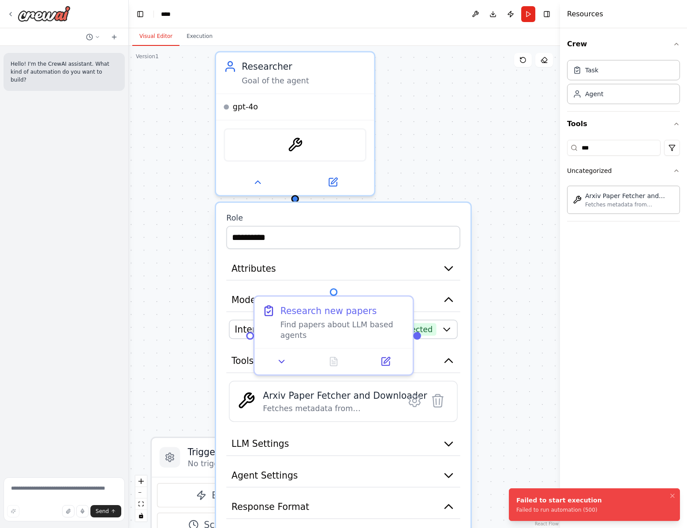
click at [162, 34] on button "Visual Editor" at bounding box center [155, 36] width 47 height 19
click at [429, 174] on div ".deletable-edge-delete-btn { width: 20px; height: 20px; border: 0px solid #ffff…" at bounding box center [344, 287] width 431 height 482
click at [311, 143] on div "ArxivPaperTool" at bounding box center [295, 143] width 142 height 34
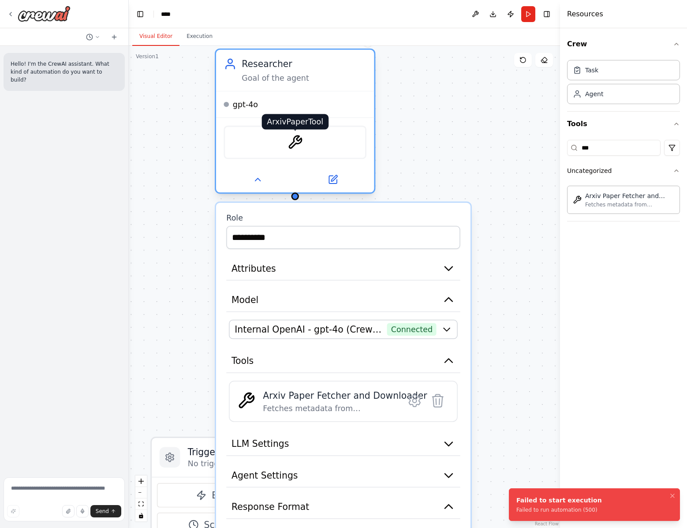
click at [295, 143] on img at bounding box center [295, 142] width 15 height 15
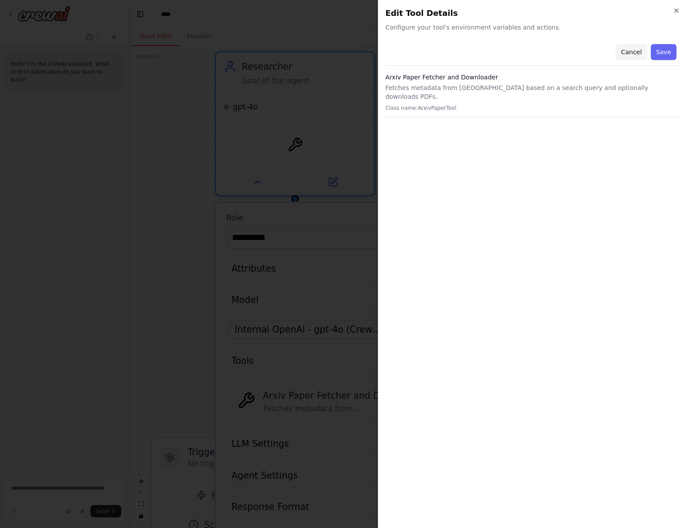
drag, startPoint x: 677, startPoint y: 8, endPoint x: 634, endPoint y: 49, distance: 59.0
click at [634, 49] on div "Close Edit Tool Details Configure your tool's environment variables and actions…" at bounding box center [532, 264] width 309 height 528
click at [633, 52] on button "Cancel" at bounding box center [631, 52] width 31 height 16
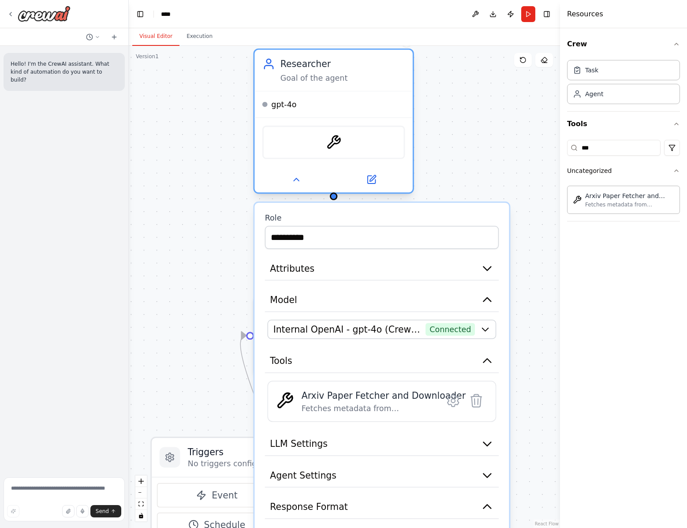
drag, startPoint x: 282, startPoint y: 149, endPoint x: 321, endPoint y: 149, distance: 39.7
click at [321, 149] on div "ArxivPaperTool" at bounding box center [333, 143] width 142 height 34
click at [331, 142] on img at bounding box center [333, 142] width 15 height 15
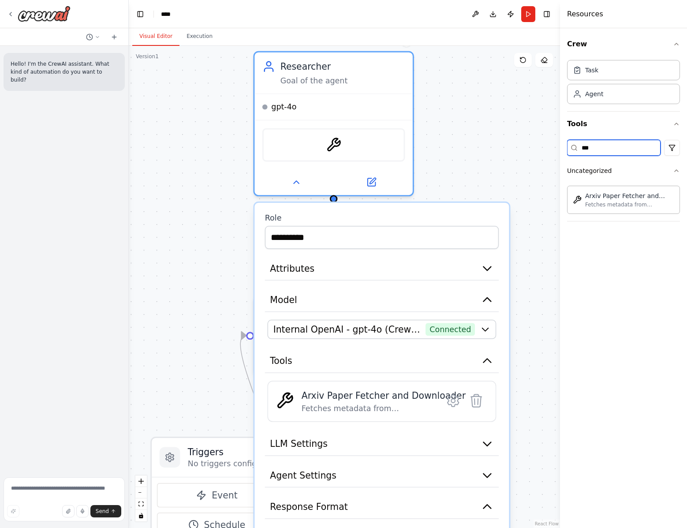
click at [637, 141] on input "***" at bounding box center [613, 148] width 93 height 16
type input "****"
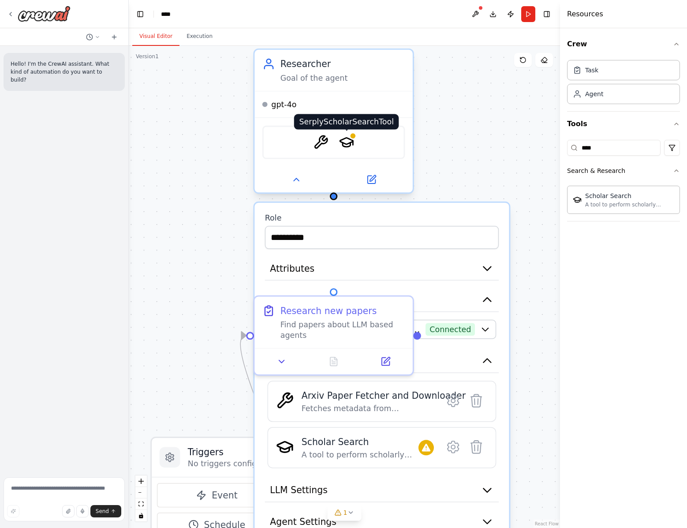
click at [348, 142] on img at bounding box center [346, 142] width 15 height 15
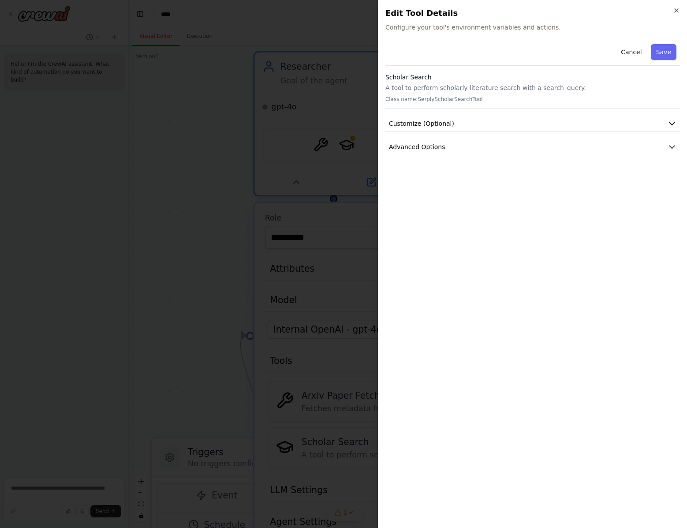
click at [490, 85] on p "A tool to perform scholarly literature search with a search_query." at bounding box center [532, 87] width 295 height 9
click at [488, 122] on button "Customize (Optional)" at bounding box center [532, 124] width 295 height 16
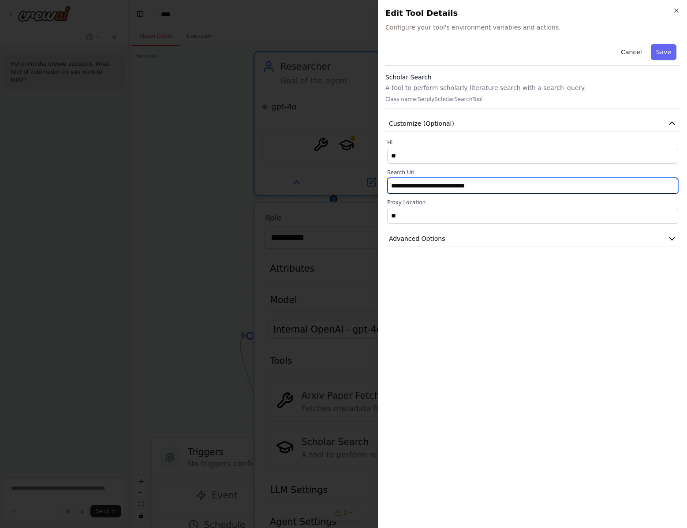
click at [500, 189] on input "**********" at bounding box center [532, 186] width 291 height 16
type input "**********"
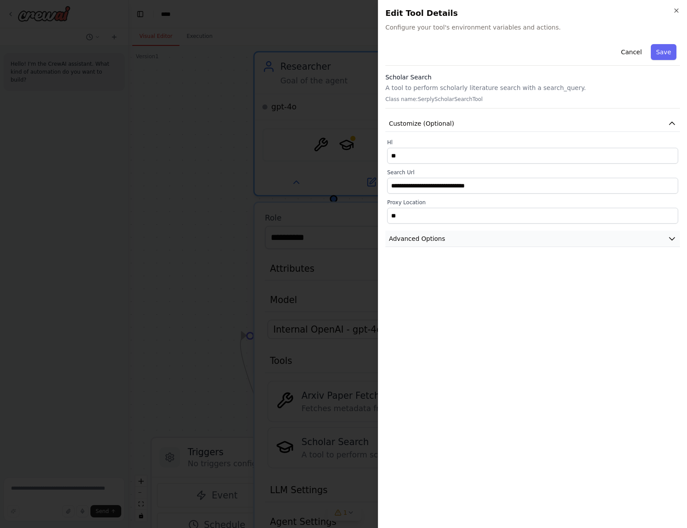
click at [500, 247] on button "Advanced Options" at bounding box center [532, 239] width 295 height 16
click at [500, 317] on div "**********" at bounding box center [532, 281] width 295 height 480
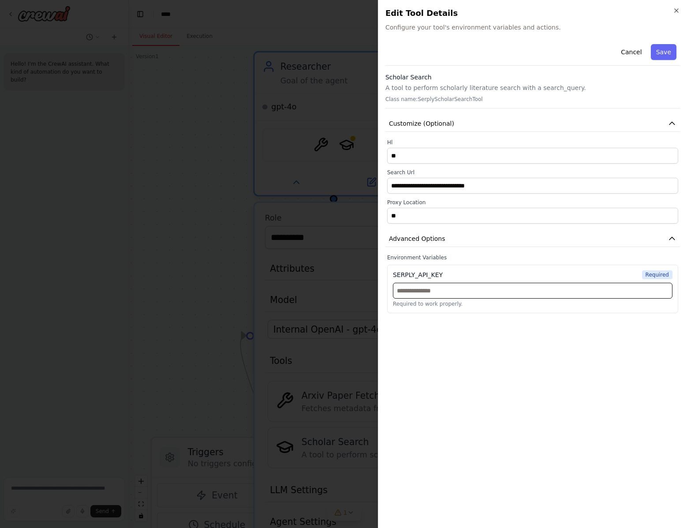
click at [493, 297] on input "text" at bounding box center [533, 291] width 280 height 16
click at [636, 47] on button "Cancel" at bounding box center [631, 52] width 31 height 16
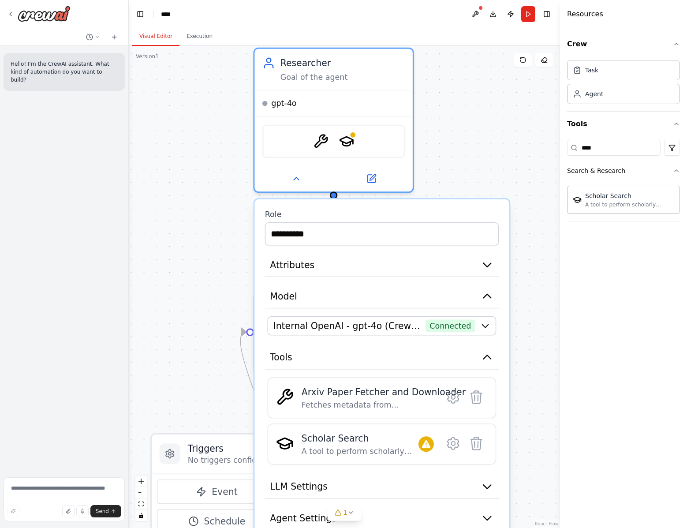
drag, startPoint x: 512, startPoint y: 160, endPoint x: 512, endPoint y: 152, distance: 7.5
click at [512, 152] on div ".deletable-edge-delete-btn { width: 20px; height: 20px; border: 0px solid #ffff…" at bounding box center [344, 287] width 431 height 482
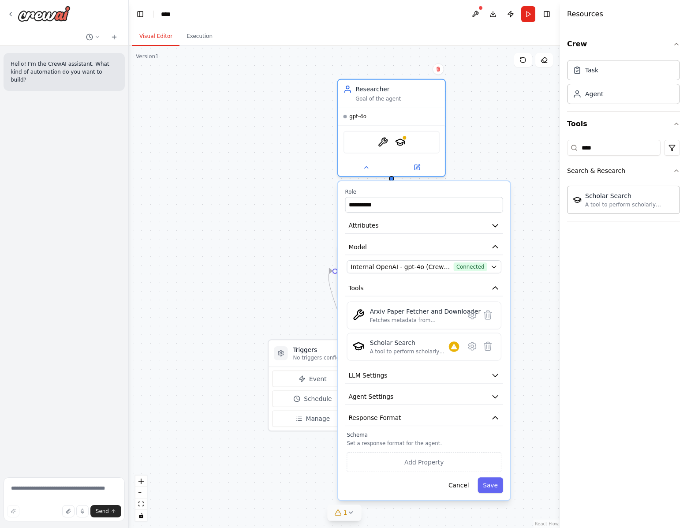
click at [351, 514] on icon at bounding box center [350, 512] width 7 height 7
click at [441, 469] on icon at bounding box center [441, 466] width 7 height 7
click at [385, 142] on img at bounding box center [382, 140] width 11 height 11
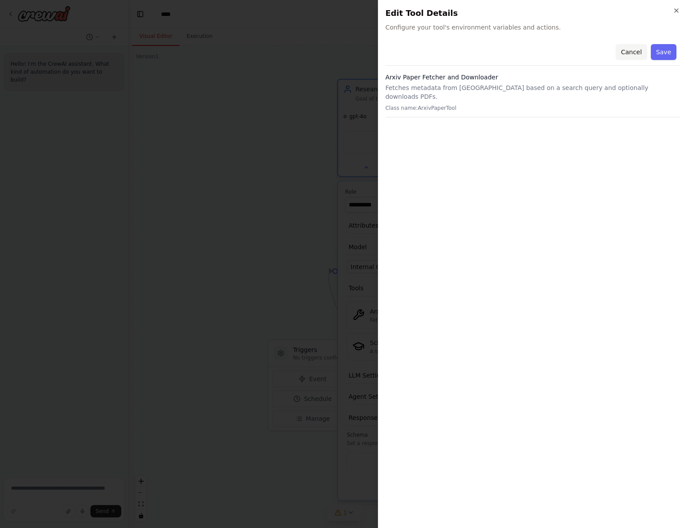
click at [629, 49] on button "Cancel" at bounding box center [631, 52] width 31 height 16
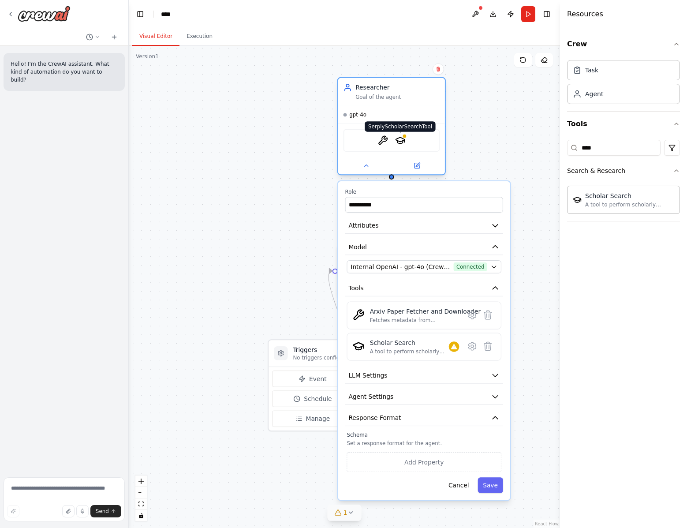
click at [403, 142] on img at bounding box center [400, 140] width 11 height 11
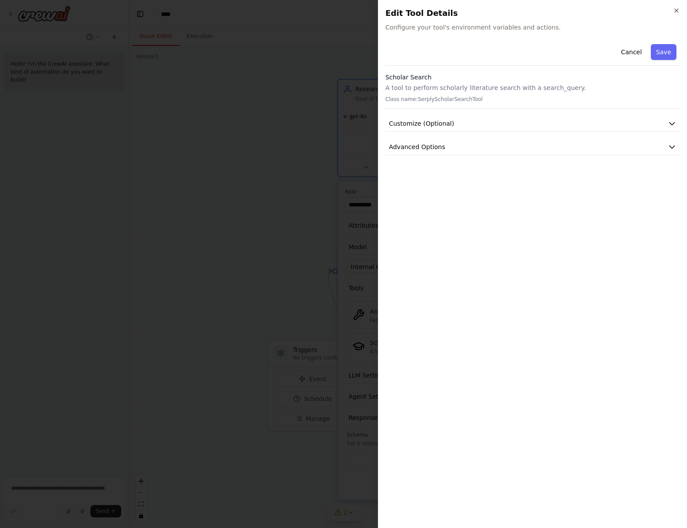
click at [675, 14] on h2 "Edit Tool Details" at bounding box center [532, 13] width 295 height 12
click at [675, 10] on icon "button" at bounding box center [676, 10] width 7 height 7
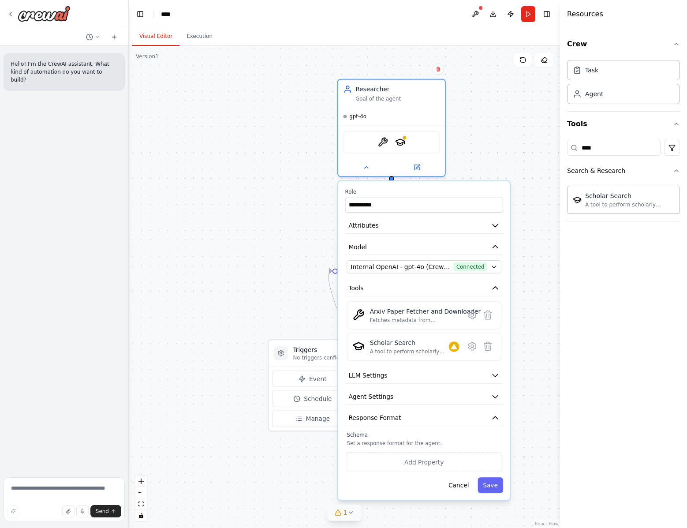
click at [570, 16] on h4 "Resources" at bounding box center [585, 14] width 36 height 11
click at [513, 16] on button "Publish" at bounding box center [511, 14] width 14 height 16
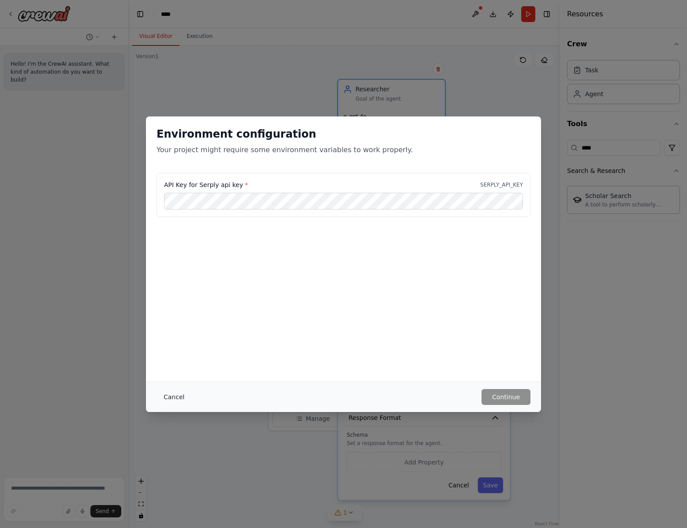
click at [171, 399] on button "Cancel" at bounding box center [174, 397] width 35 height 16
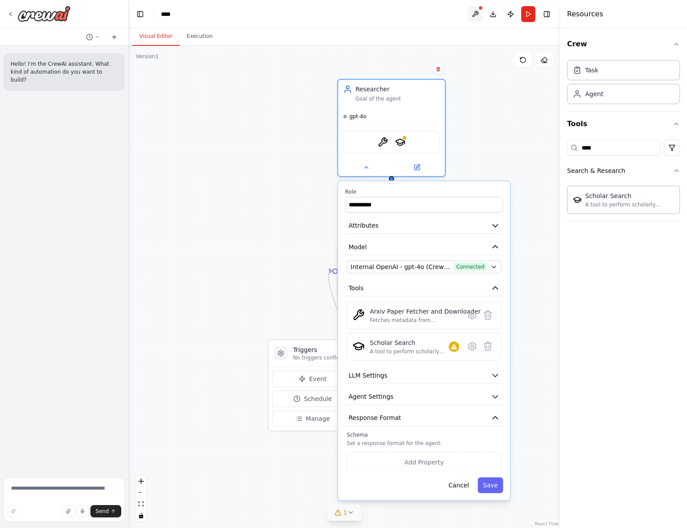
click at [478, 15] on button at bounding box center [475, 14] width 14 height 16
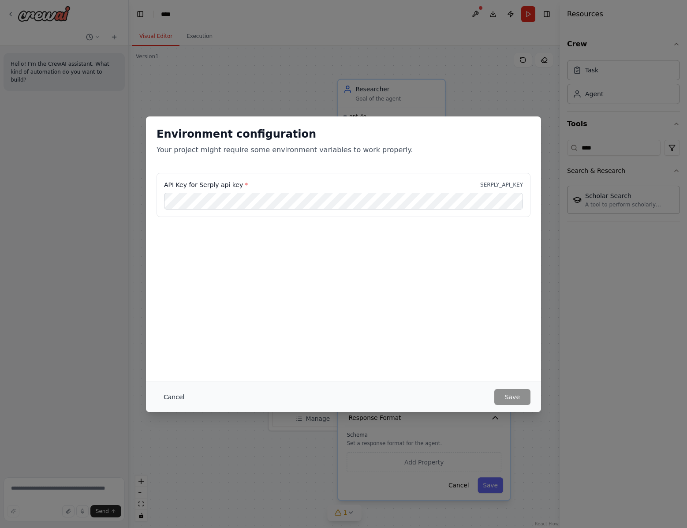
click at [184, 398] on button "Cancel" at bounding box center [174, 397] width 35 height 16
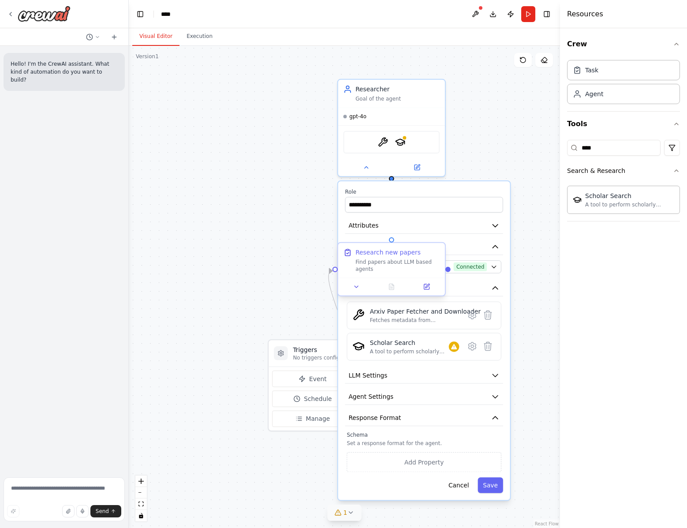
click at [361, 269] on div "Find papers about LLM based agents" at bounding box center [397, 265] width 84 height 14
click at [278, 190] on div ".deletable-edge-delete-btn { width: 20px; height: 20px; border: 0px solid #ffff…" at bounding box center [344, 287] width 431 height 482
click at [381, 138] on img at bounding box center [382, 140] width 11 height 11
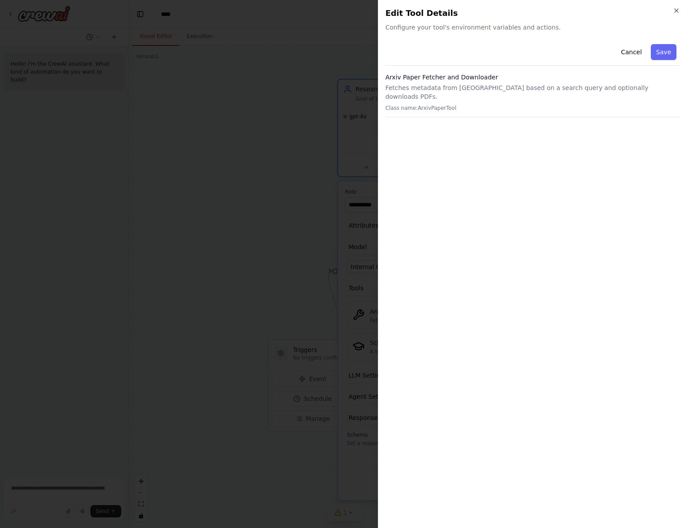
click at [593, 105] on p "Class name: ArxivPaperTool" at bounding box center [532, 108] width 295 height 7
click at [584, 86] on p "Fetches metadata from Arxiv based on a search query and optionally downloads PD…" at bounding box center [532, 92] width 295 height 18
click at [637, 51] on button "Cancel" at bounding box center [631, 52] width 31 height 16
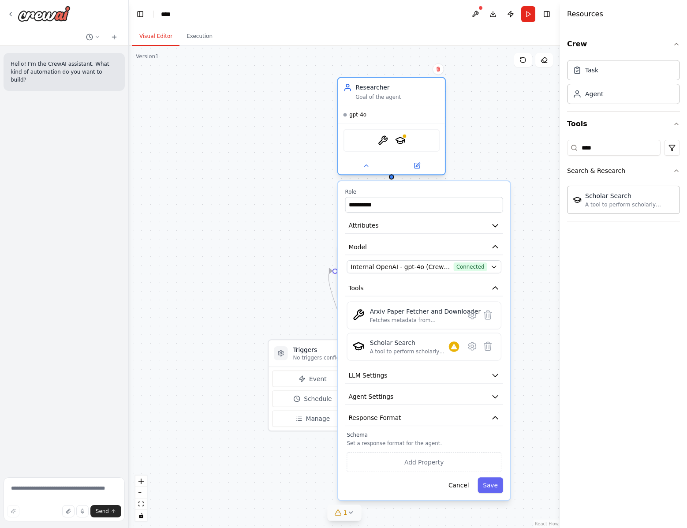
click at [414, 100] on div "Goal of the agent" at bounding box center [397, 96] width 84 height 7
click at [440, 67] on icon at bounding box center [438, 69] width 5 height 5
click at [419, 70] on button "Confirm" at bounding box center [413, 69] width 31 height 11
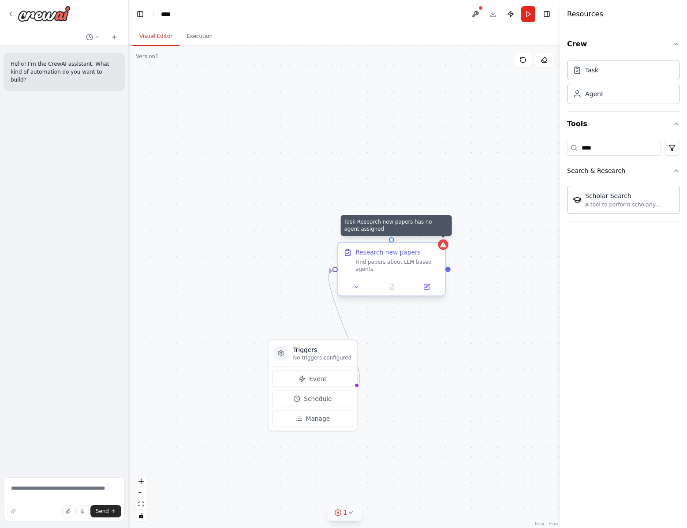
click at [442, 246] on icon at bounding box center [443, 244] width 6 height 5
click at [441, 237] on icon at bounding box center [438, 234] width 5 height 5
click at [417, 236] on button "Confirm" at bounding box center [413, 235] width 31 height 11
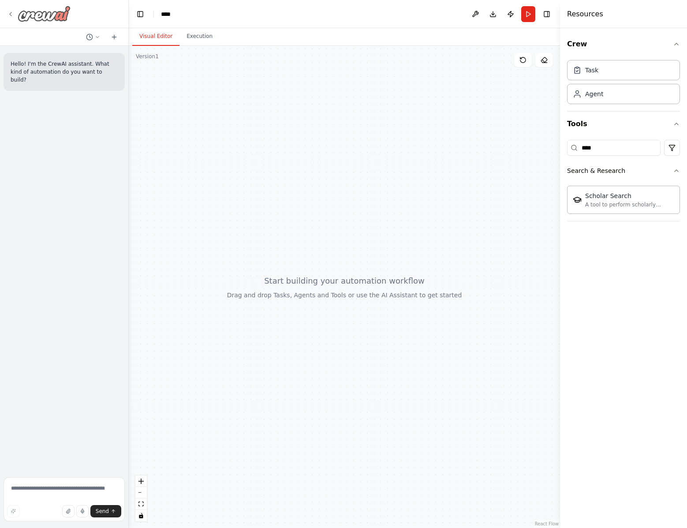
click at [12, 13] on icon at bounding box center [10, 14] width 7 height 7
